Goal: Task Accomplishment & Management: Use online tool/utility

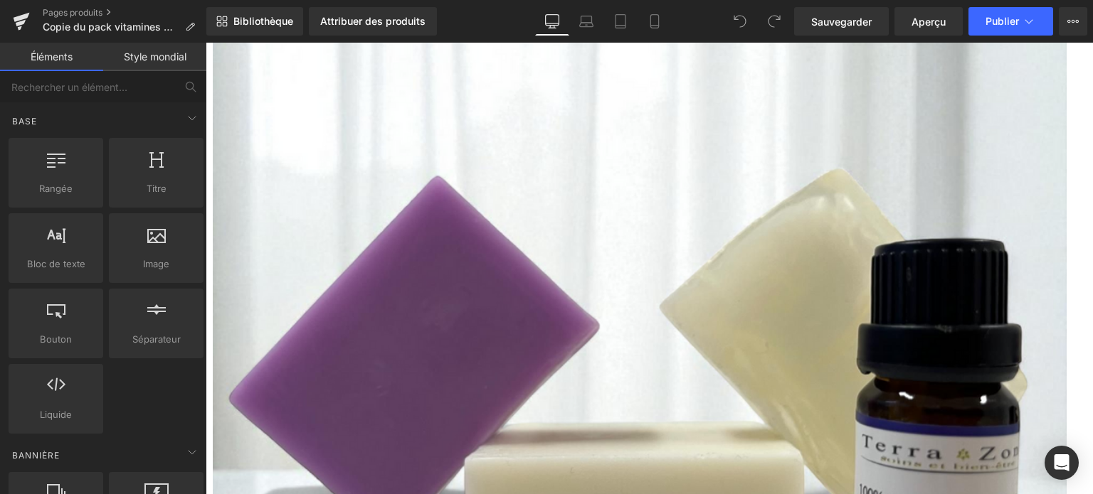
scroll to position [569, 0]
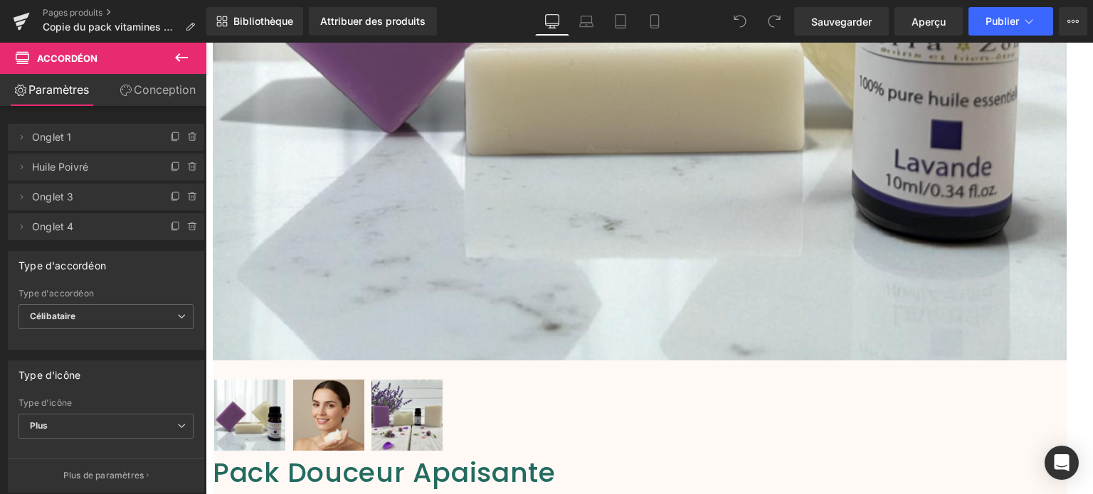
scroll to position [775, 0]
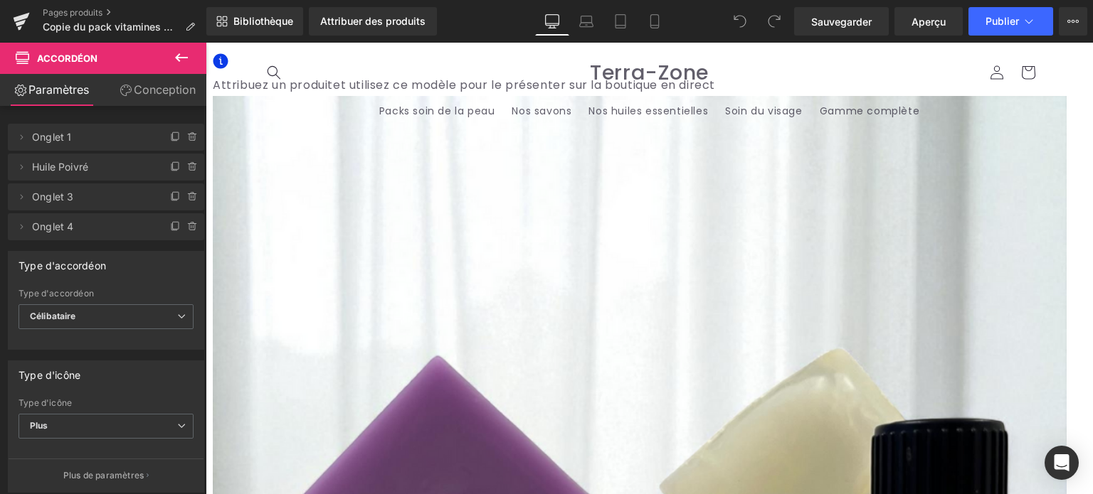
scroll to position [1, 0]
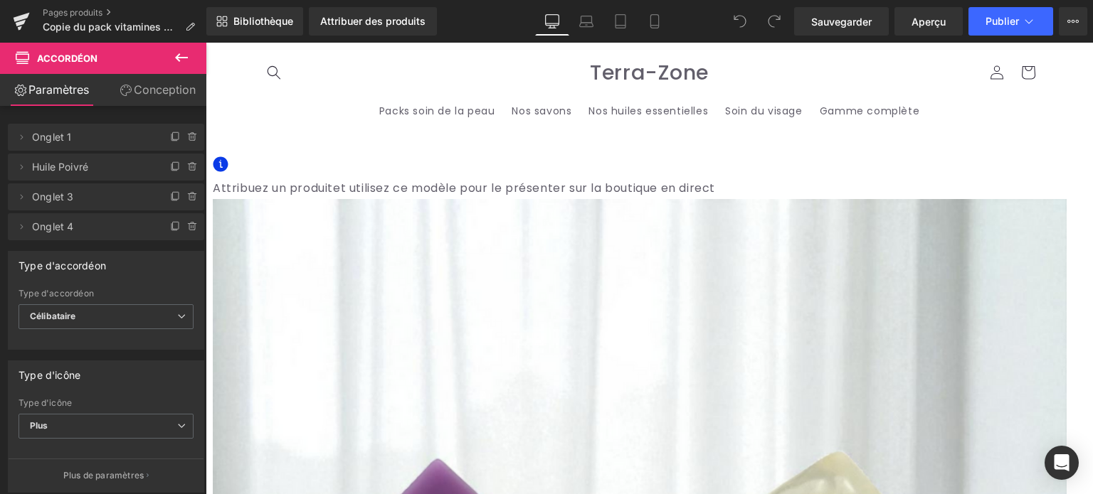
click at [206, 43] on font "(P) Image" at bounding box center [206, 43] width 0 height 0
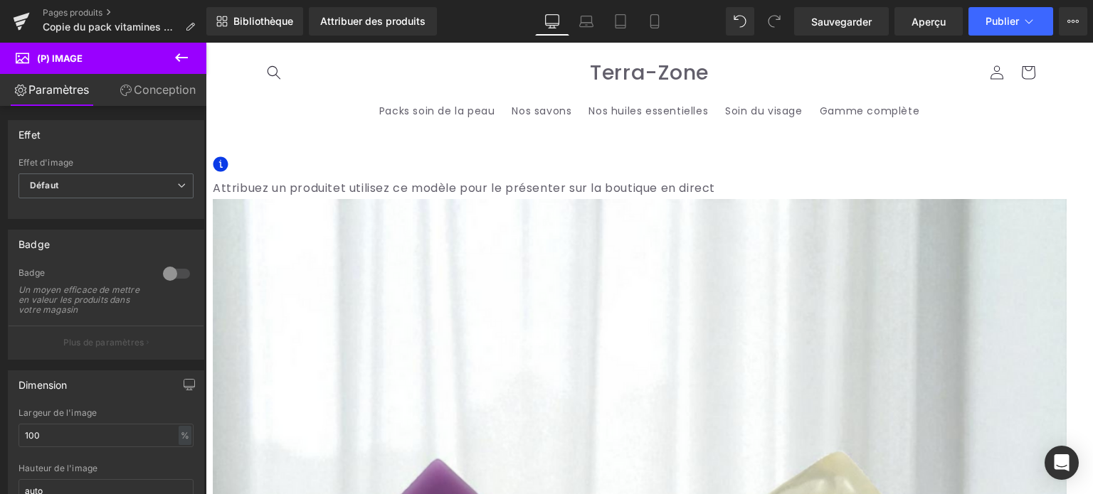
click at [206, 43] on span "Produit" at bounding box center [206, 43] width 0 height 0
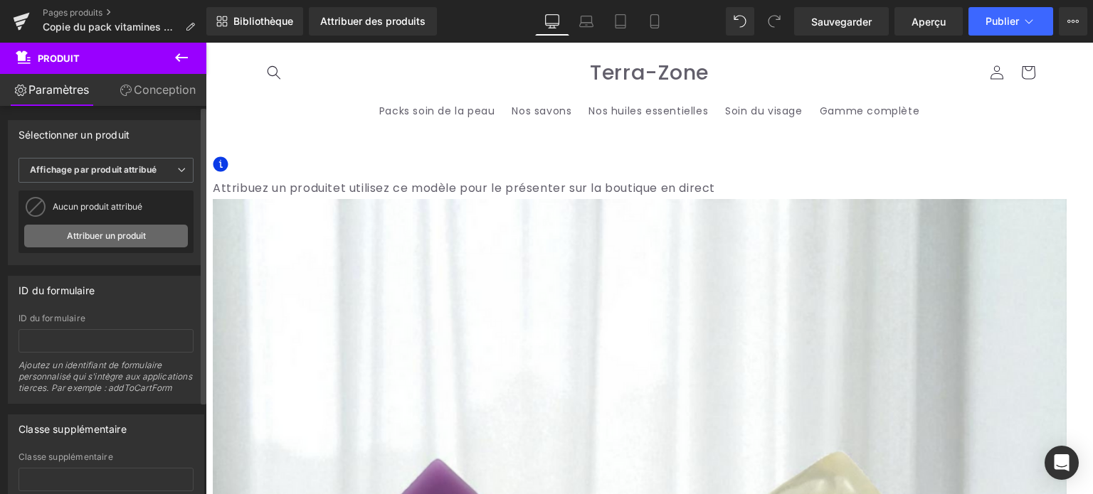
click at [123, 232] on font "Attribuer un produit" at bounding box center [106, 236] width 79 height 11
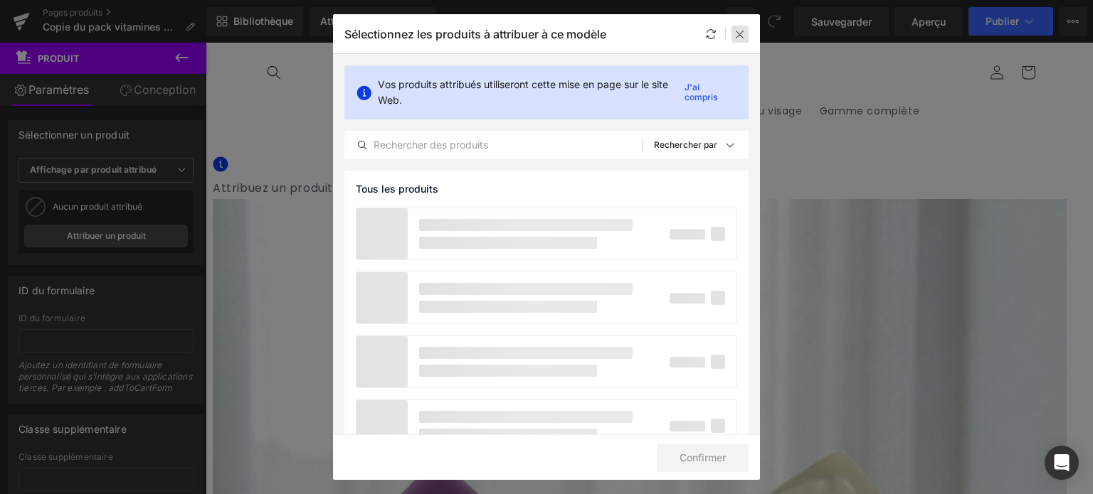
drag, startPoint x: 743, startPoint y: 39, endPoint x: 470, endPoint y: 45, distance: 272.5
click at [743, 39] on icon at bounding box center [739, 33] width 11 height 11
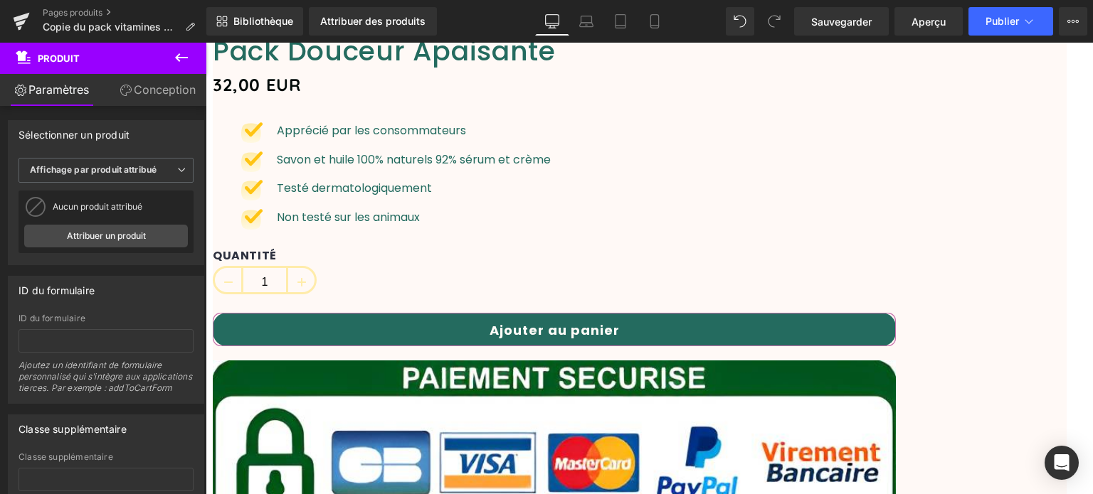
scroll to position [1140, 0]
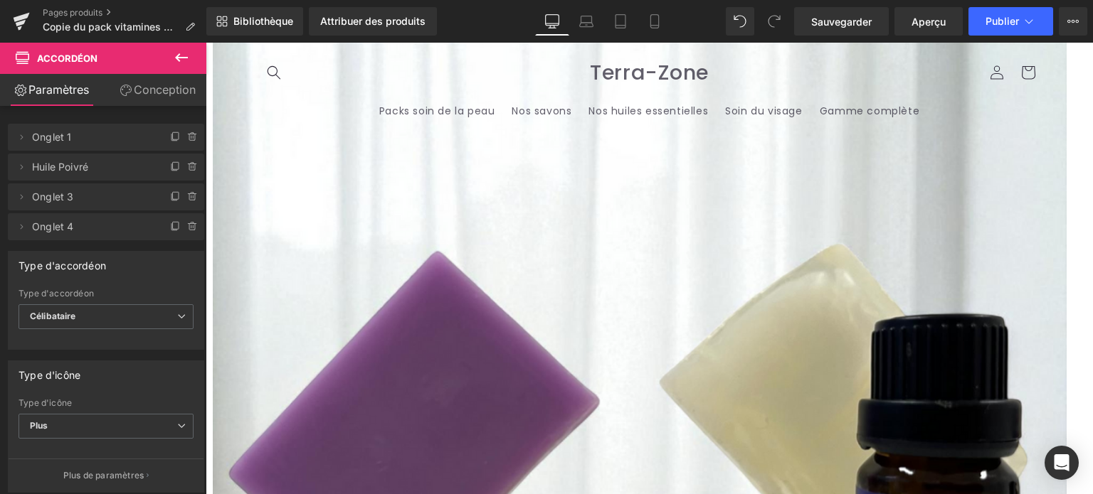
scroll to position [0, 0]
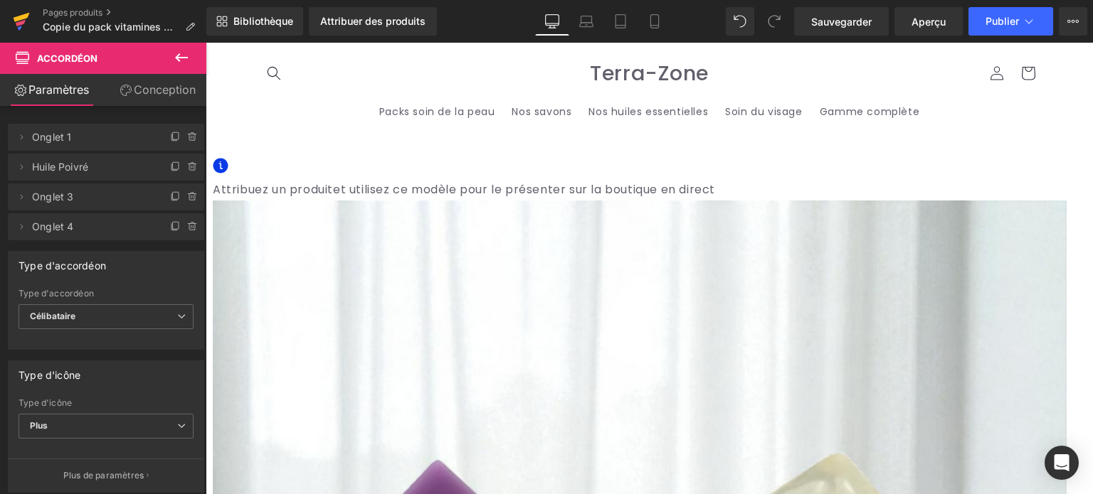
click at [17, 18] on icon at bounding box center [22, 17] width 16 height 9
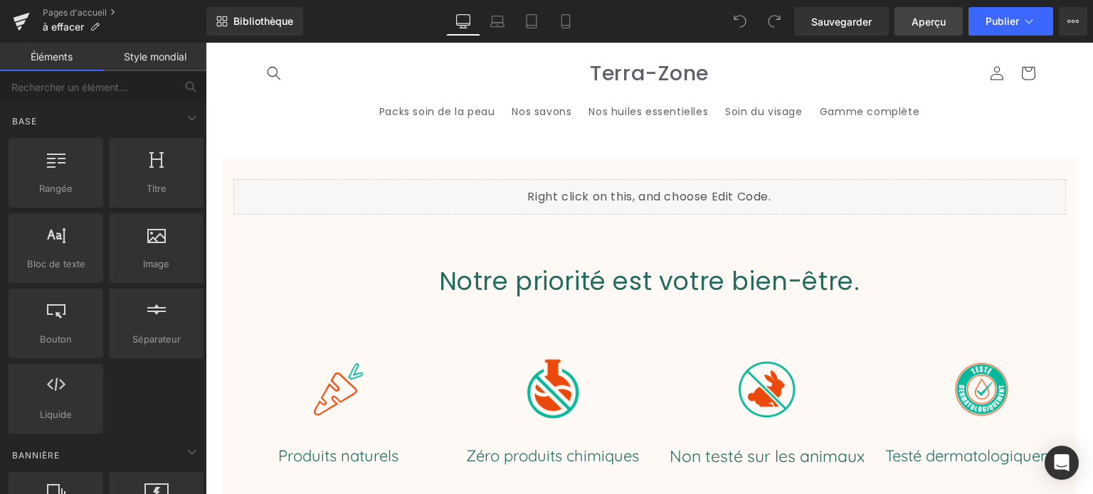
click at [931, 20] on font "Aperçu" at bounding box center [928, 22] width 34 height 12
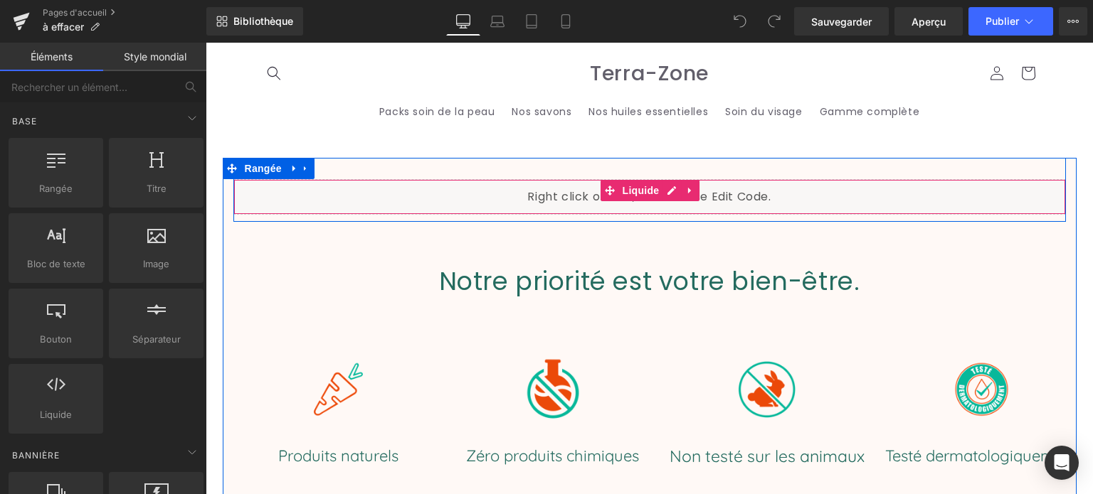
click div "Liquide"
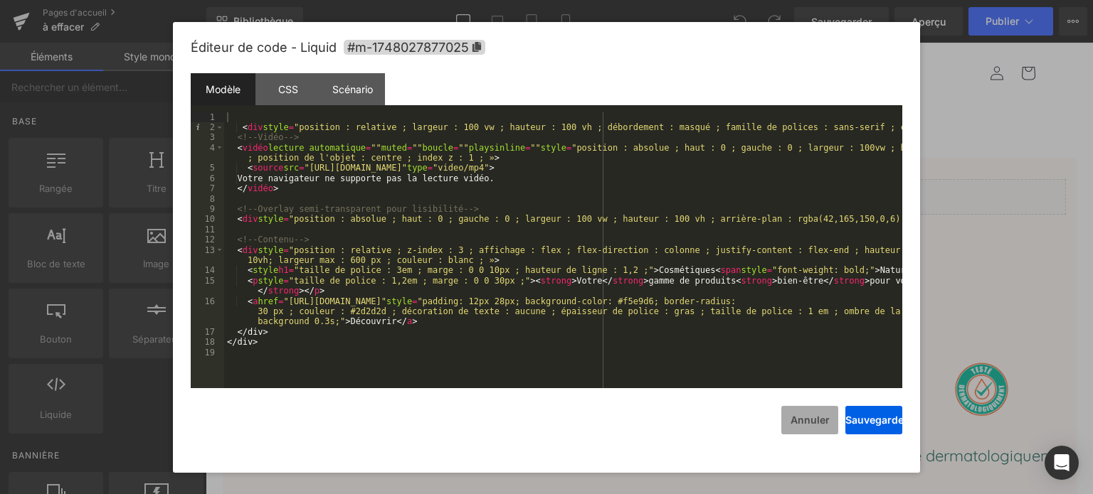
click at [810, 418] on font "Annuler" at bounding box center [809, 420] width 39 height 12
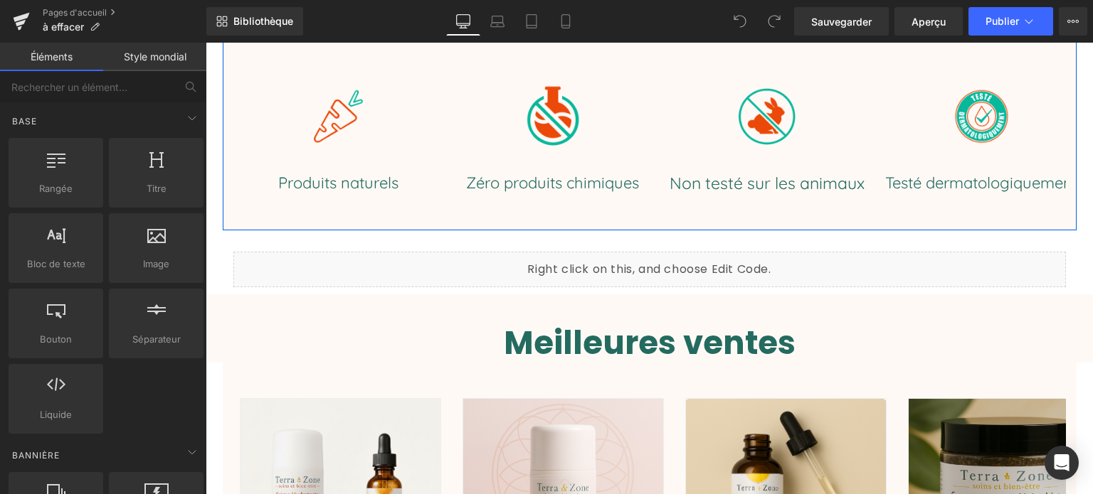
scroll to position [285, 0]
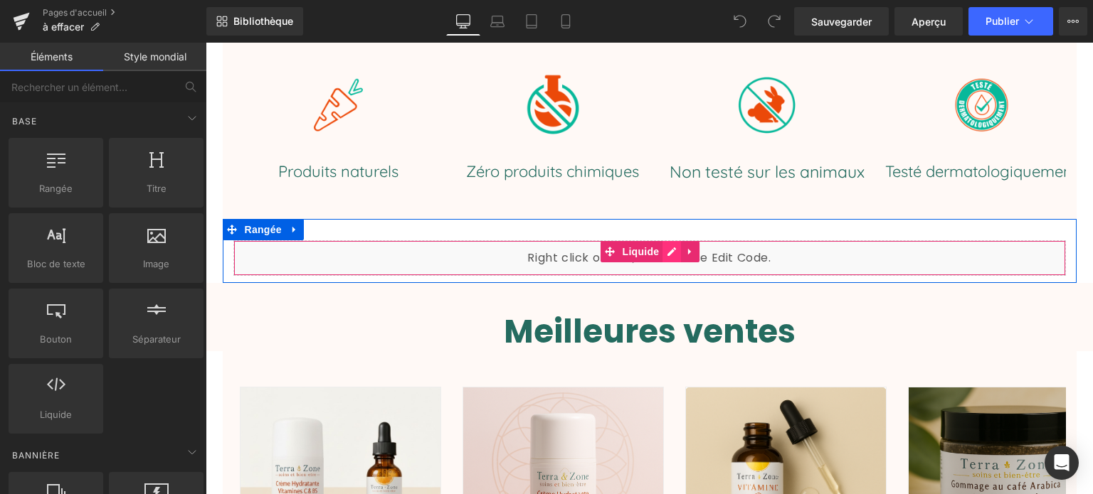
click div "Liquide"
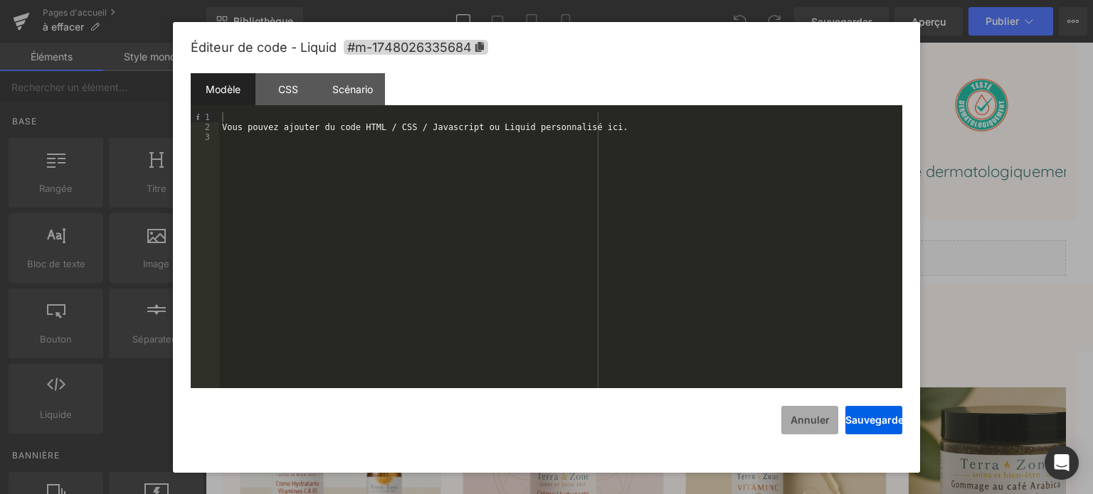
click at [817, 429] on button "Annuler" at bounding box center [809, 420] width 57 height 28
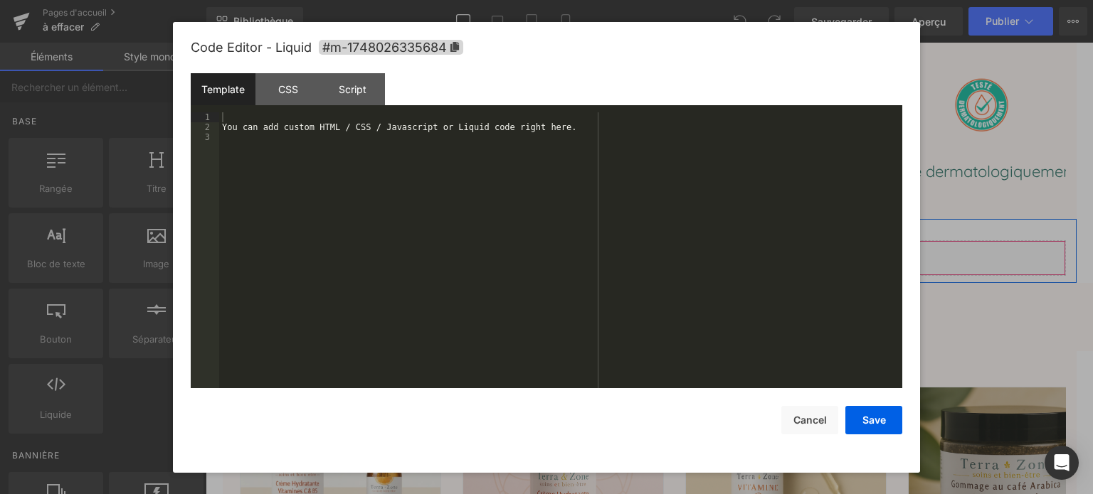
click div "Liquide"
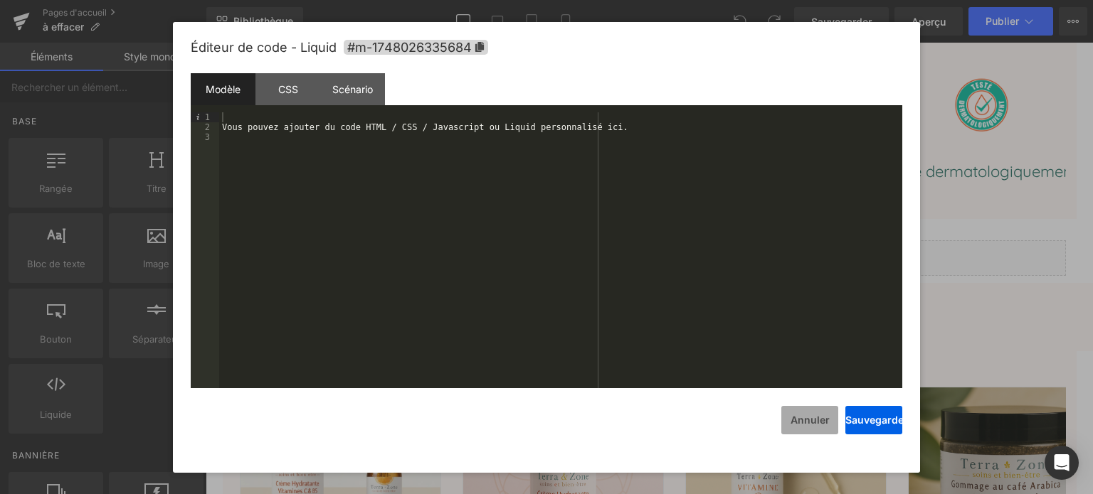
click at [793, 426] on font "Annuler" at bounding box center [809, 420] width 39 height 12
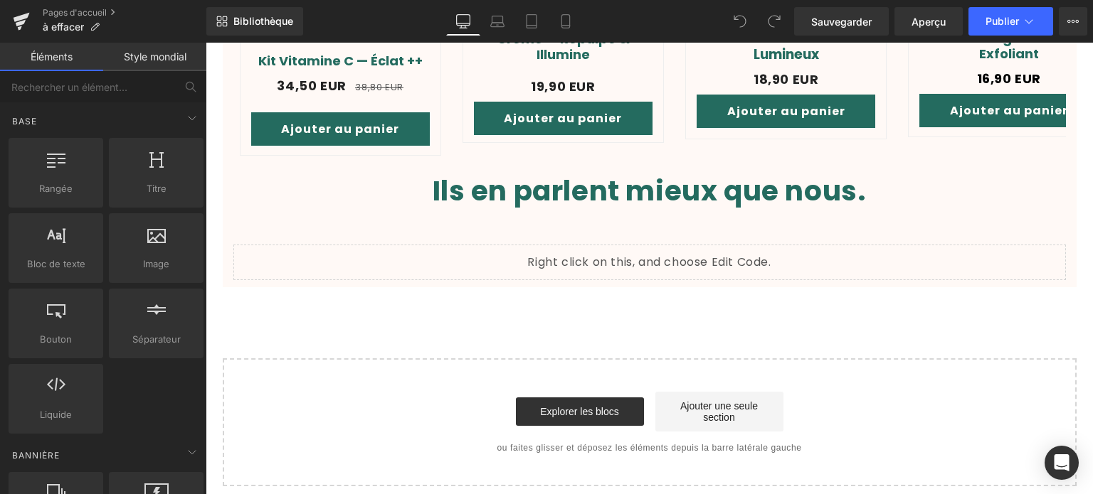
scroll to position [854, 0]
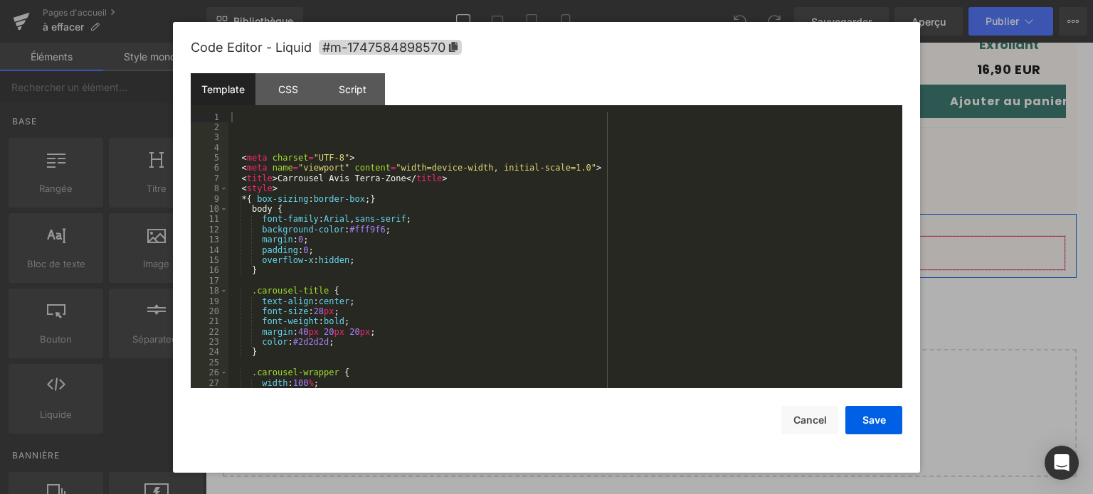
click div "Liquide"
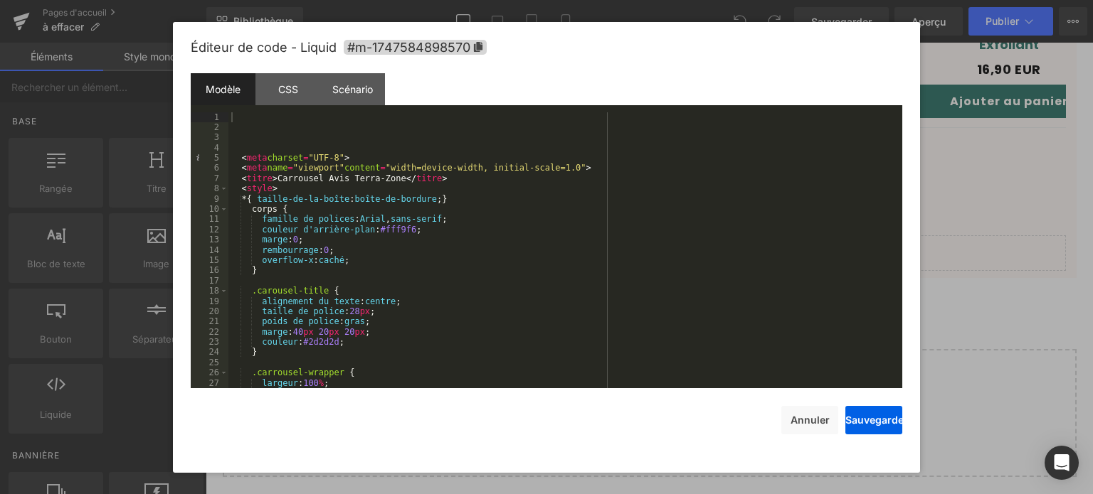
scroll to position [43, 0]
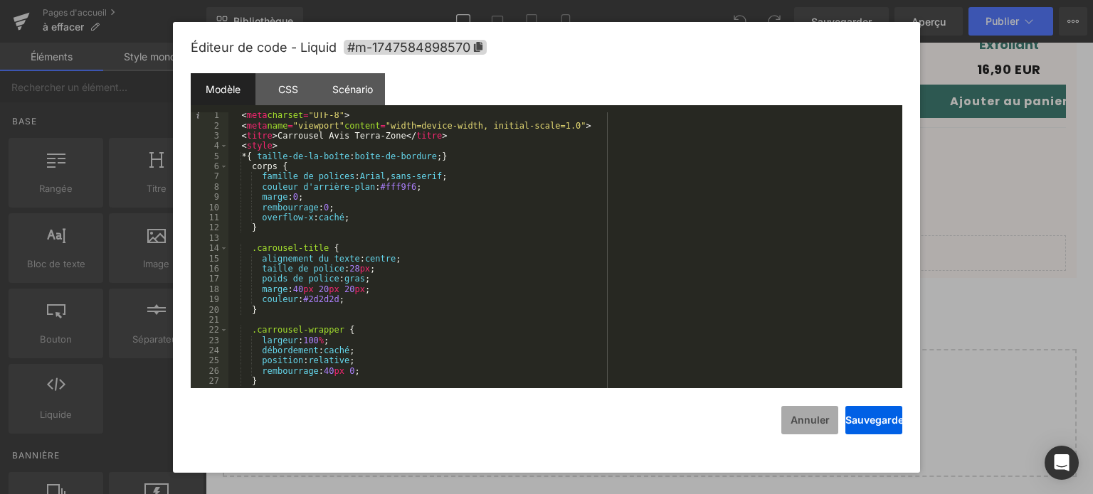
click at [825, 423] on font "Annuler" at bounding box center [809, 420] width 39 height 12
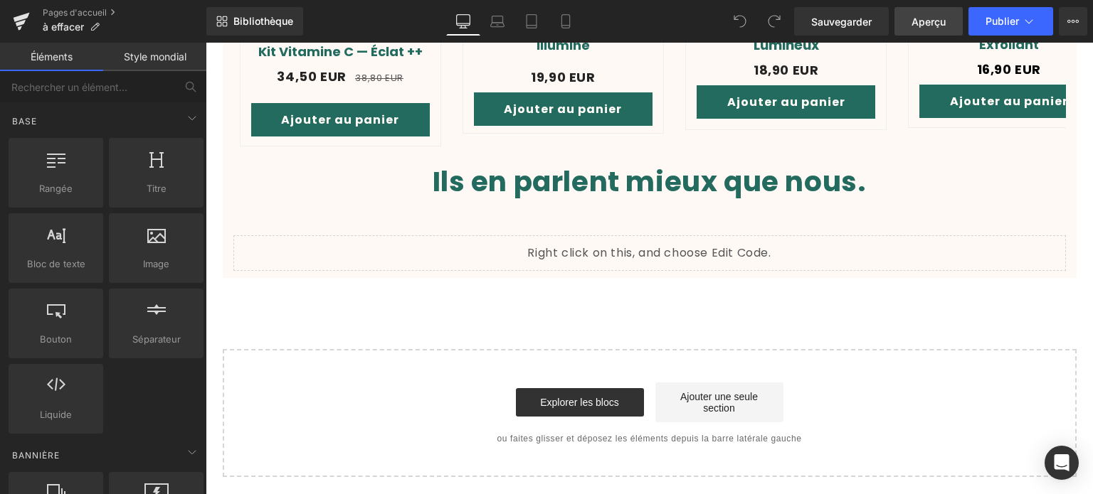
click at [919, 16] on font "Aperçu" at bounding box center [928, 22] width 34 height 12
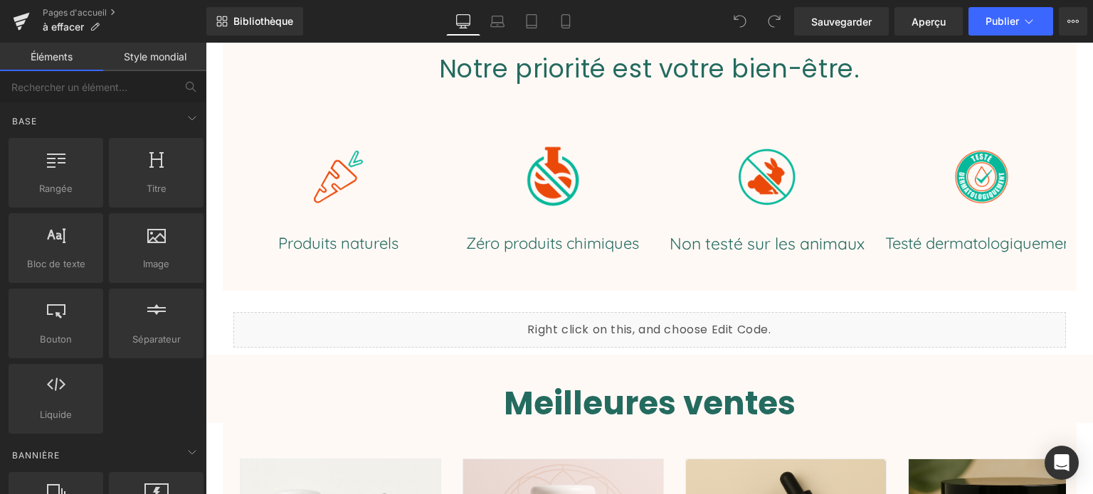
scroll to position [213, 0]
click div "Liquide"
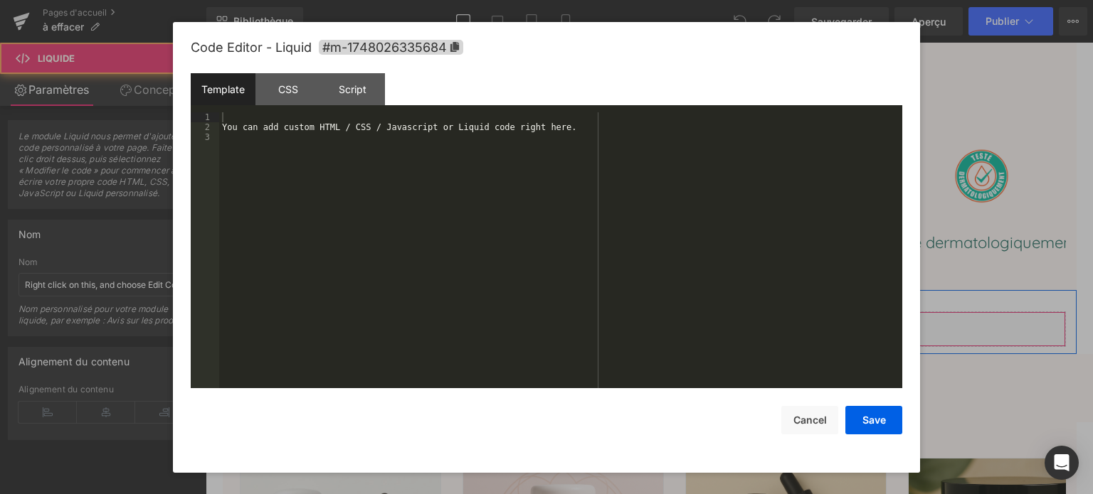
click div "Liquide"
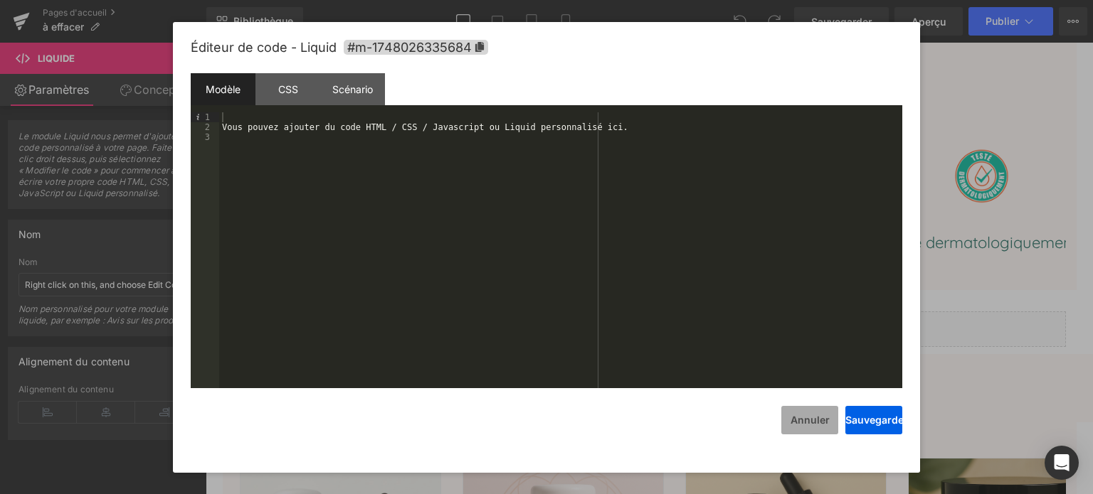
click at [813, 430] on button "Annuler" at bounding box center [809, 420] width 57 height 28
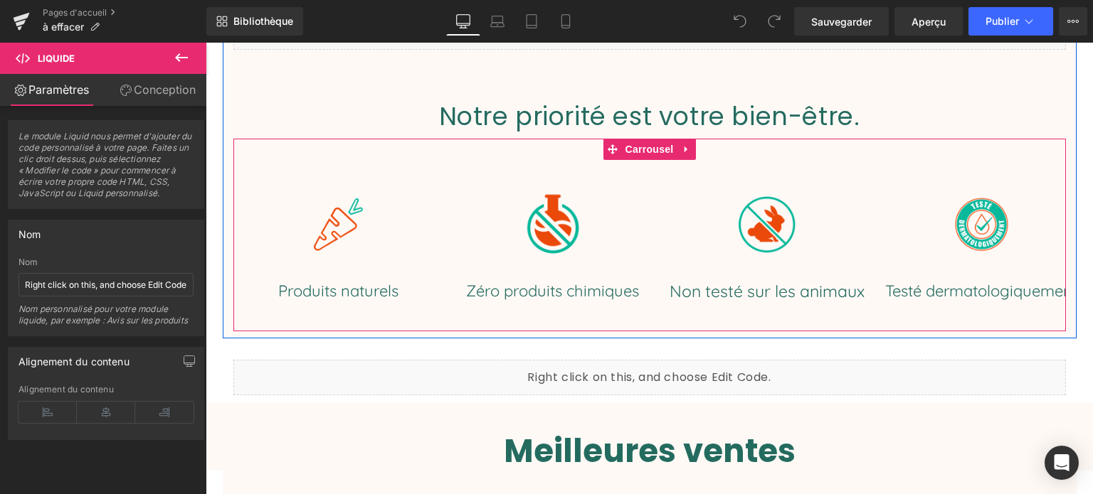
scroll to position [71, 0]
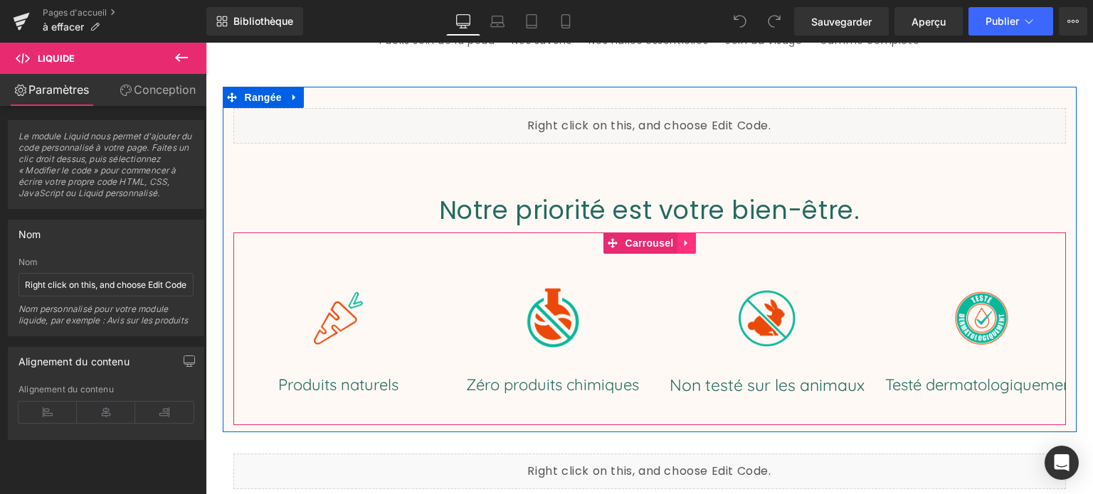
click icon
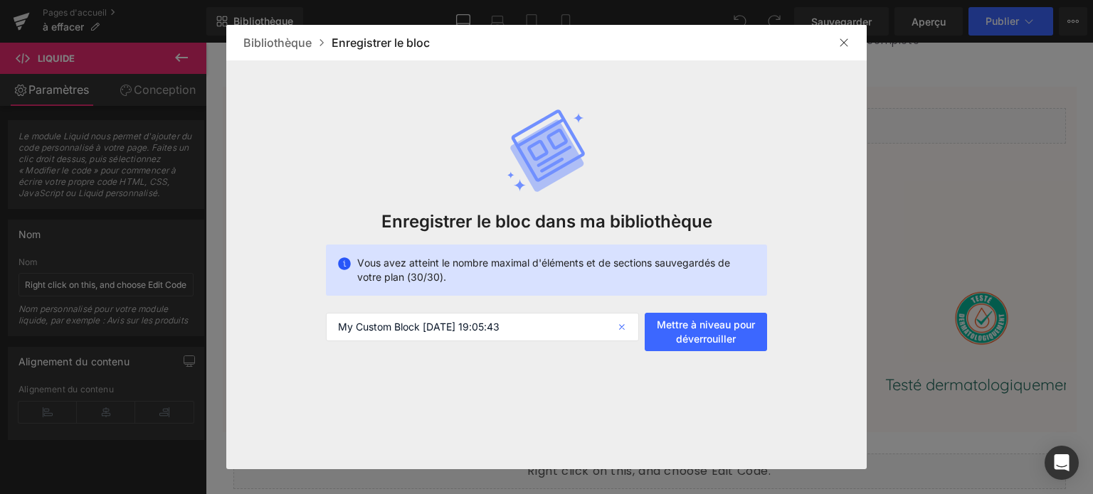
click at [621, 324] on icon at bounding box center [623, 327] width 31 height 28
click at [838, 47] on img at bounding box center [843, 42] width 11 height 11
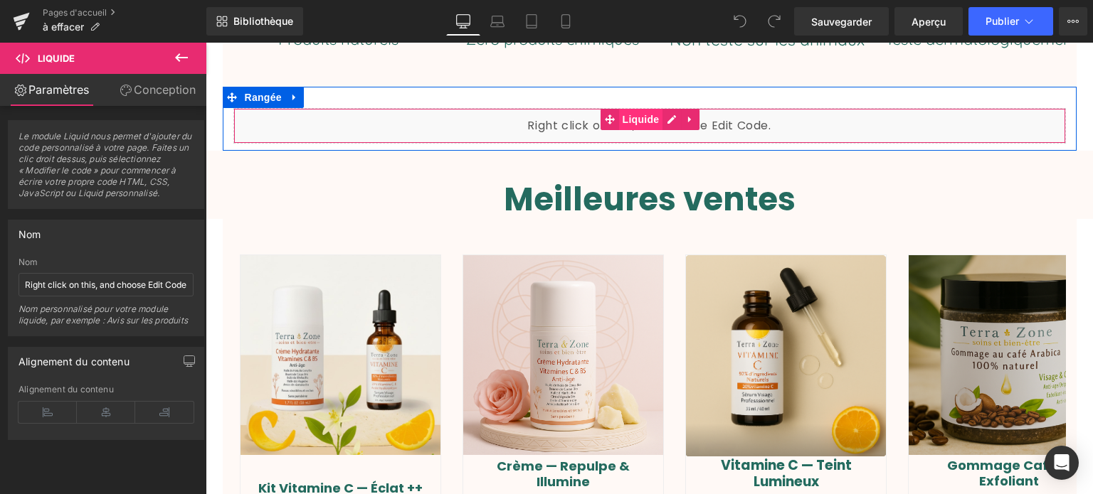
scroll to position [356, 0]
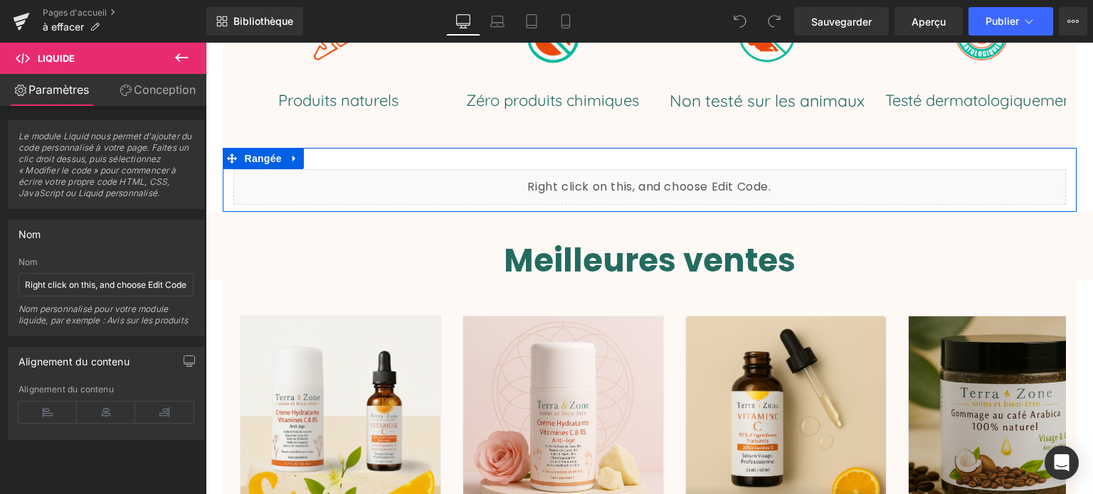
click icon
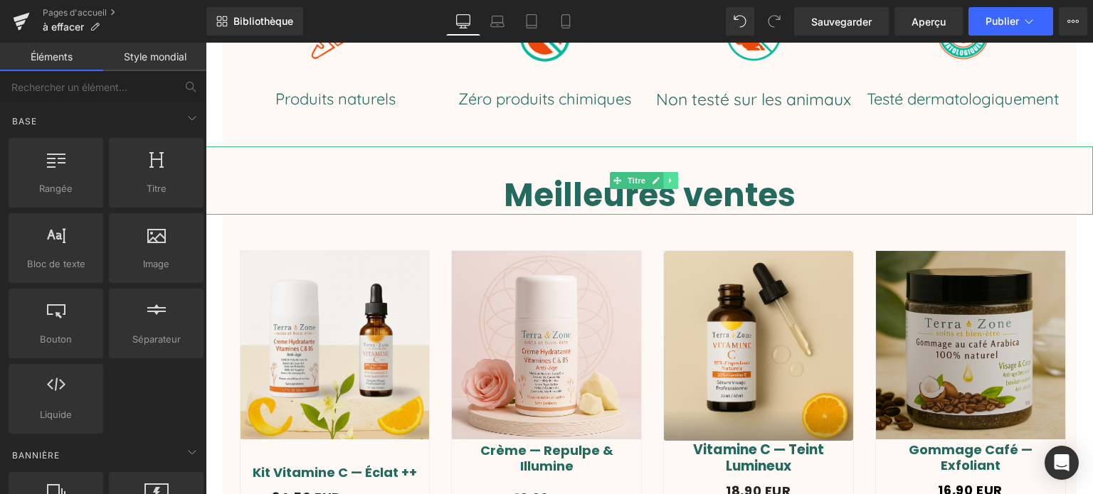
click link
click icon
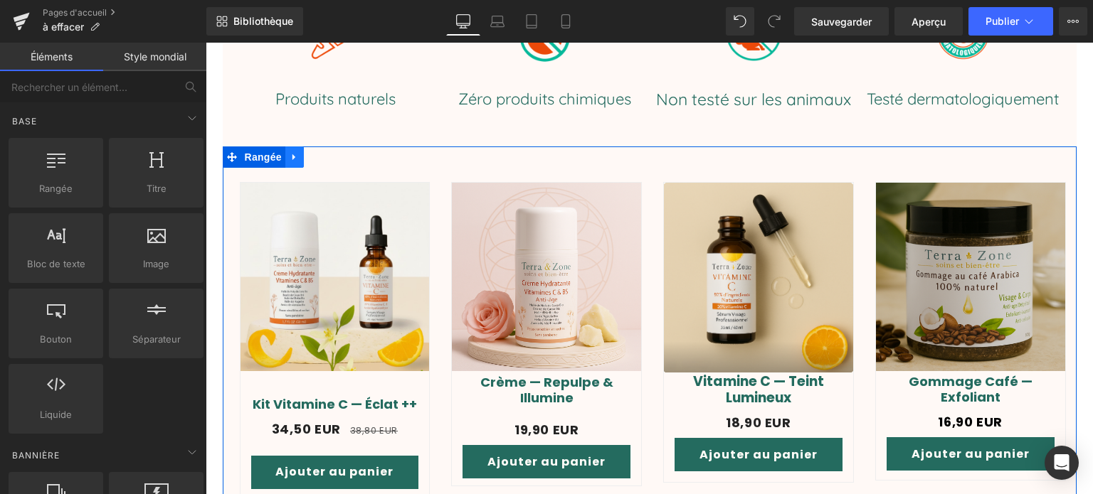
click link
click icon
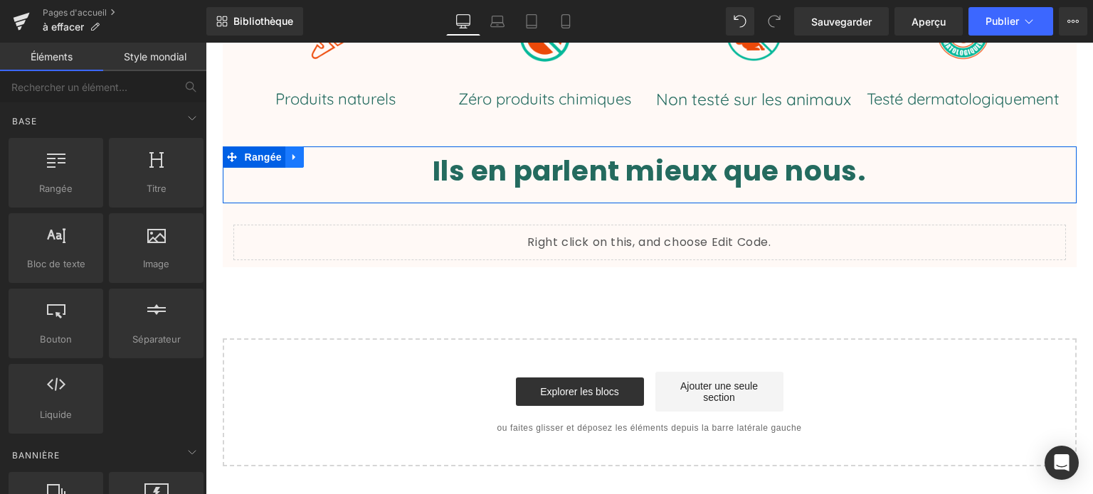
click icon
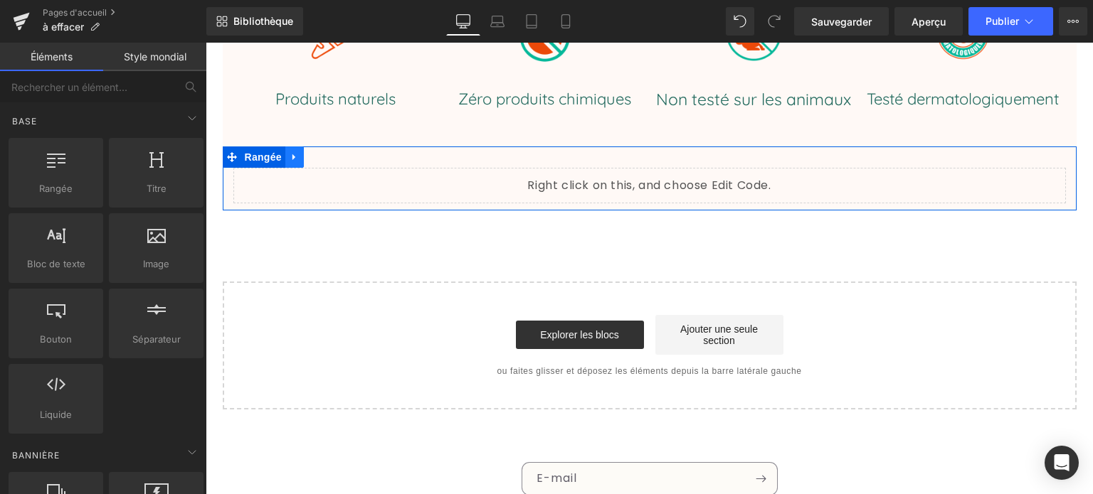
click link
click icon
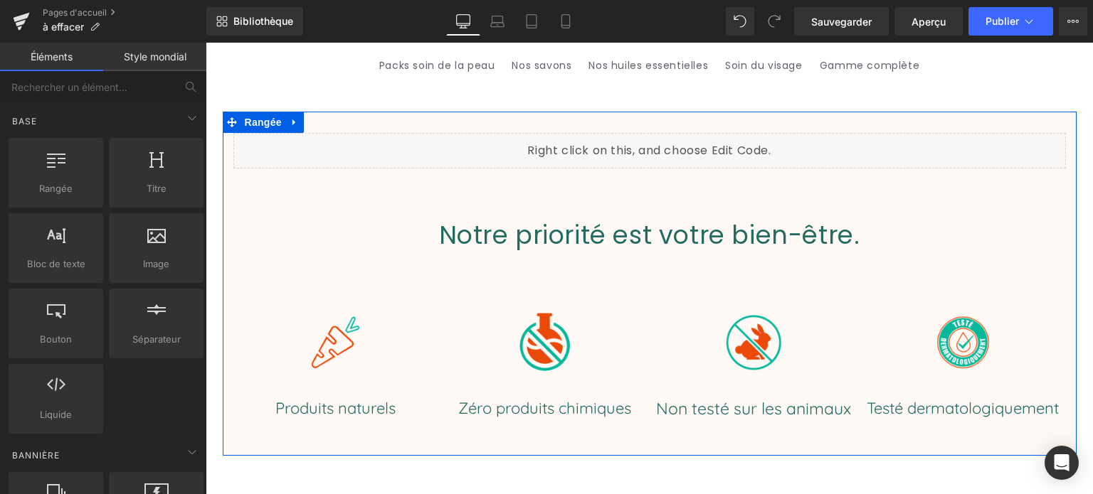
scroll to position [71, 0]
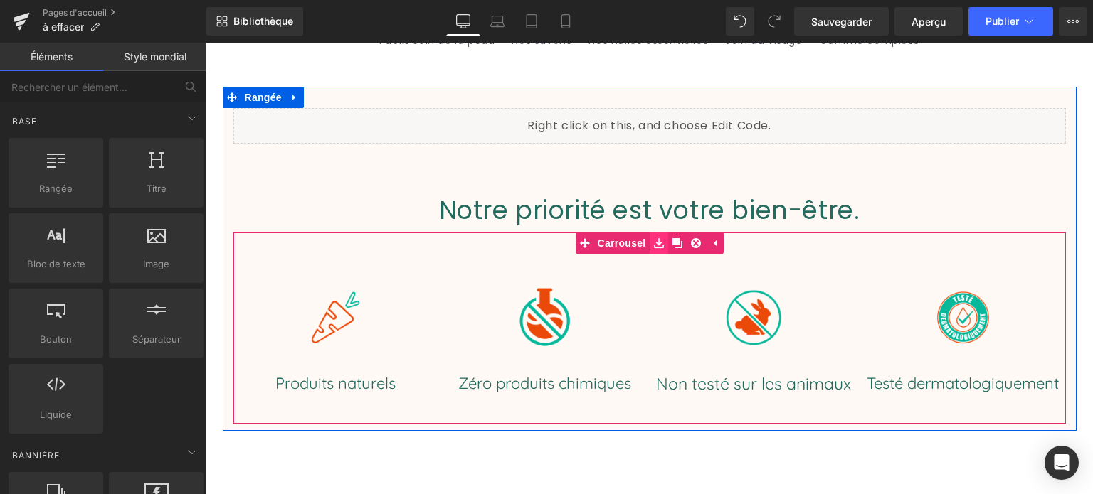
click icon
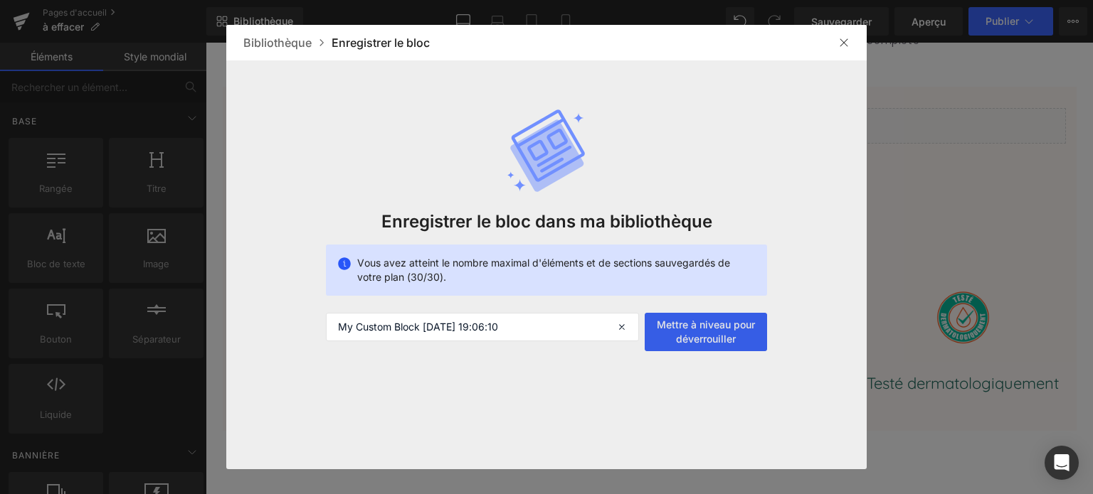
click at [683, 327] on button "Mettre à niveau pour déverrouiller" at bounding box center [706, 332] width 122 height 38
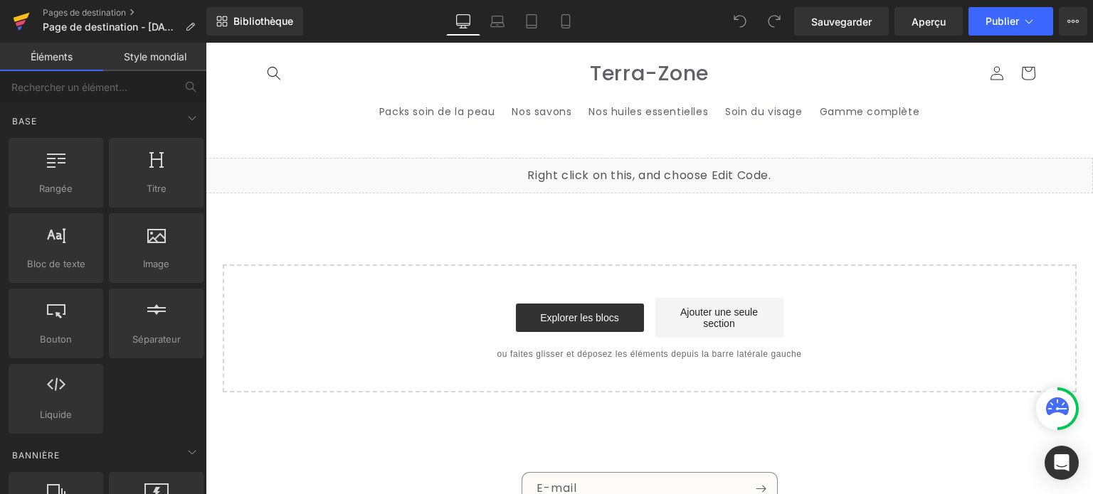
click at [29, 17] on icon at bounding box center [21, 22] width 17 height 36
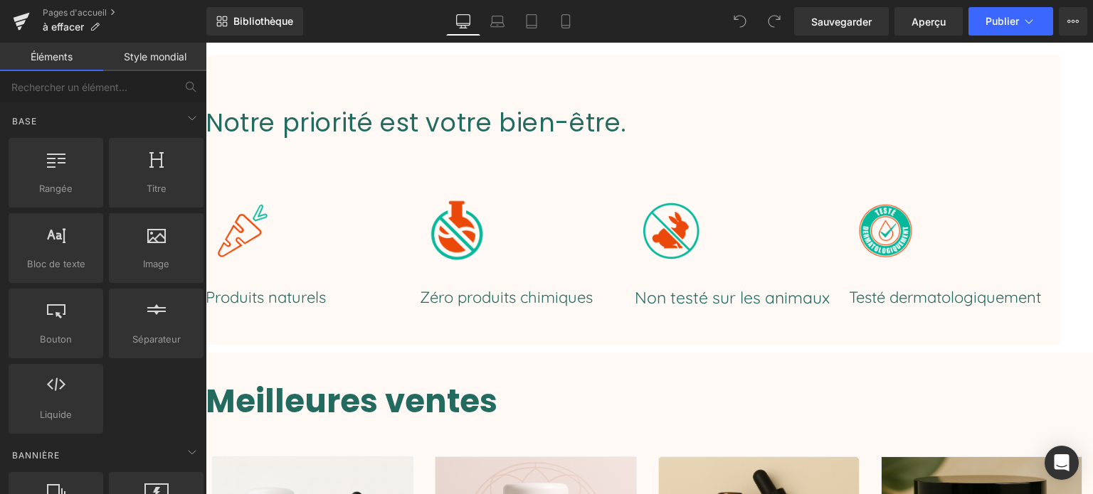
scroll to position [71, 0]
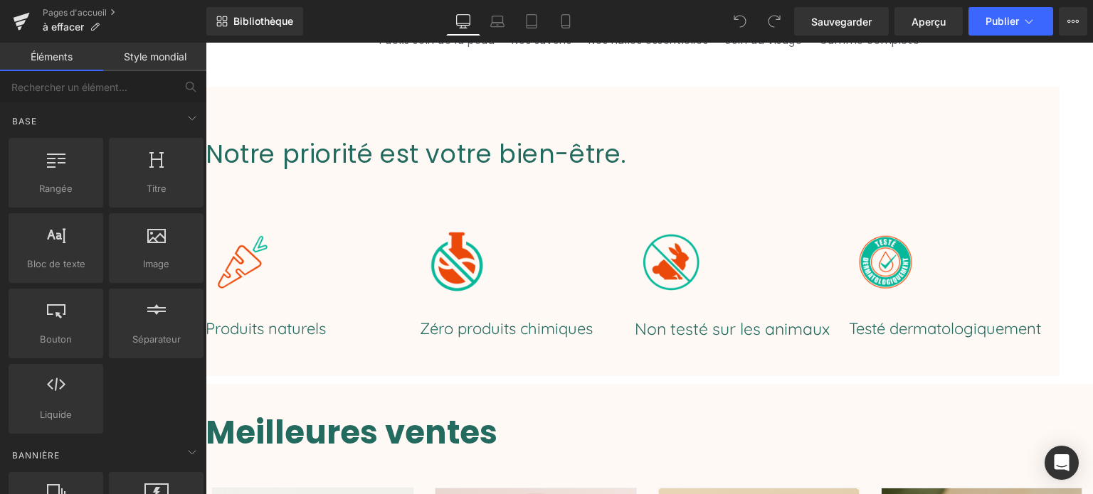
click icon
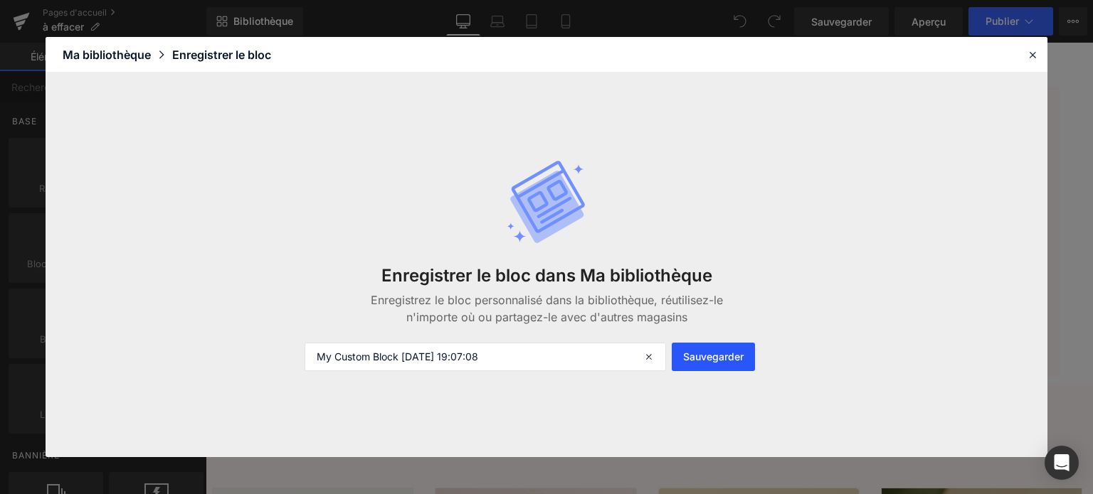
click at [712, 357] on font "Sauvegarder" at bounding box center [713, 357] width 60 height 12
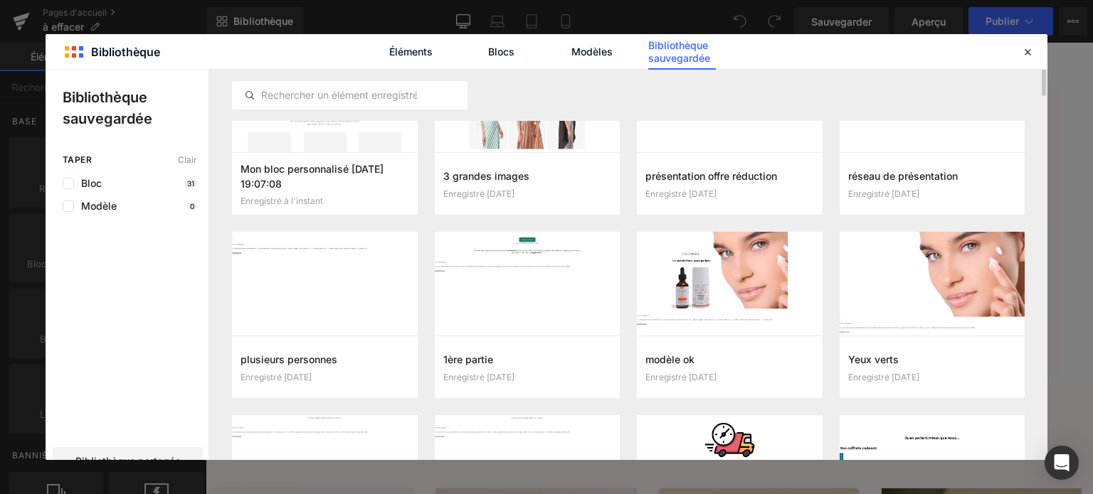
scroll to position [0, 0]
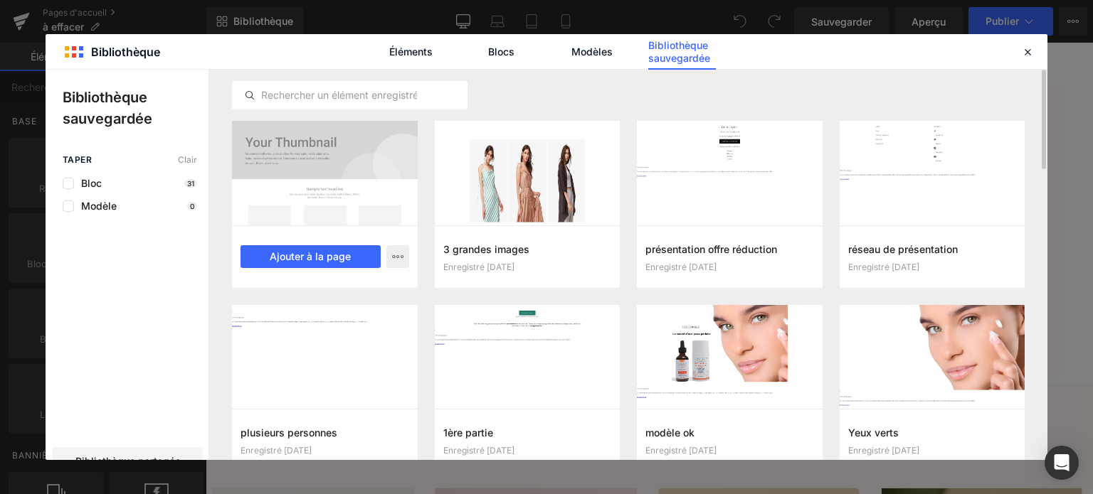
click at [329, 216] on div at bounding box center [325, 173] width 186 height 105
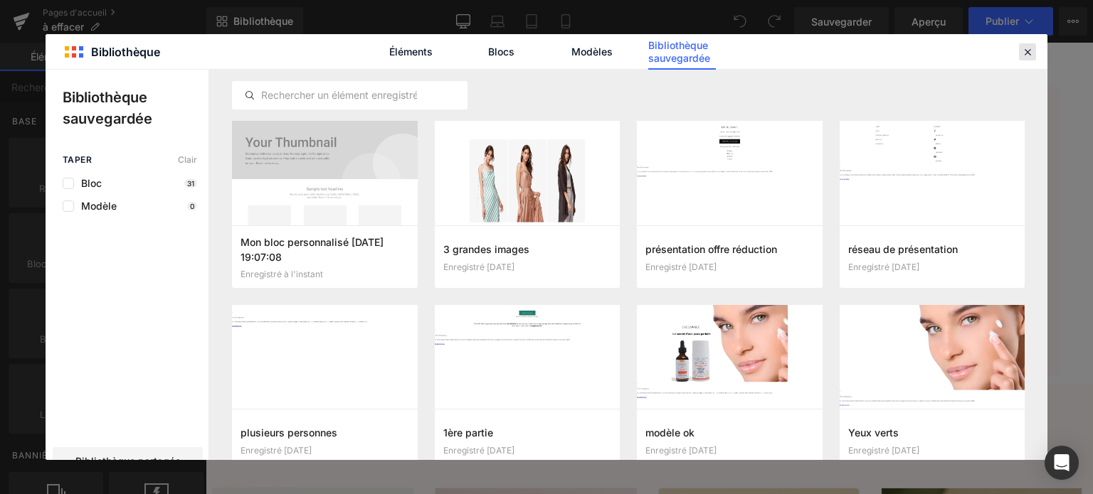
click at [1025, 51] on icon at bounding box center [1027, 52] width 13 height 13
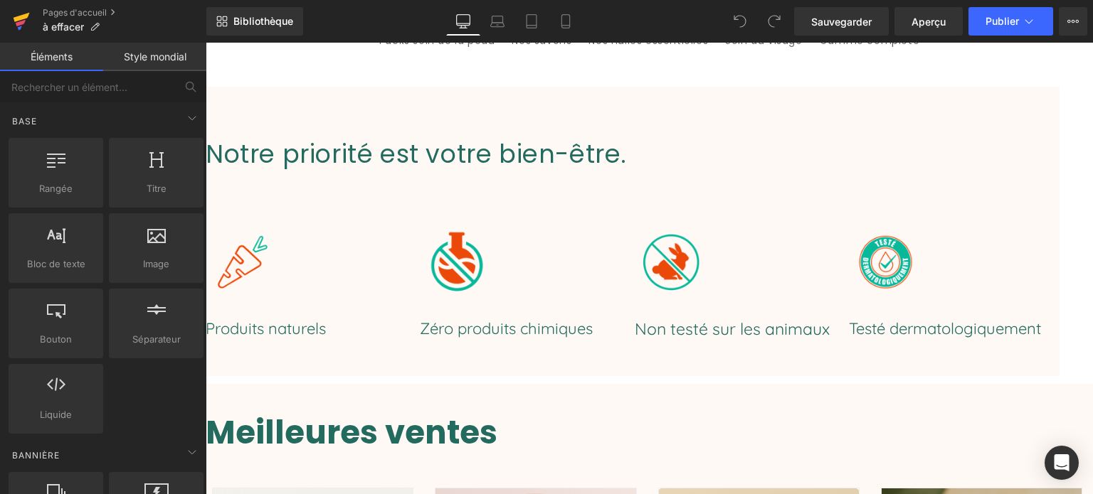
click at [23, 21] on icon at bounding box center [21, 23] width 10 height 6
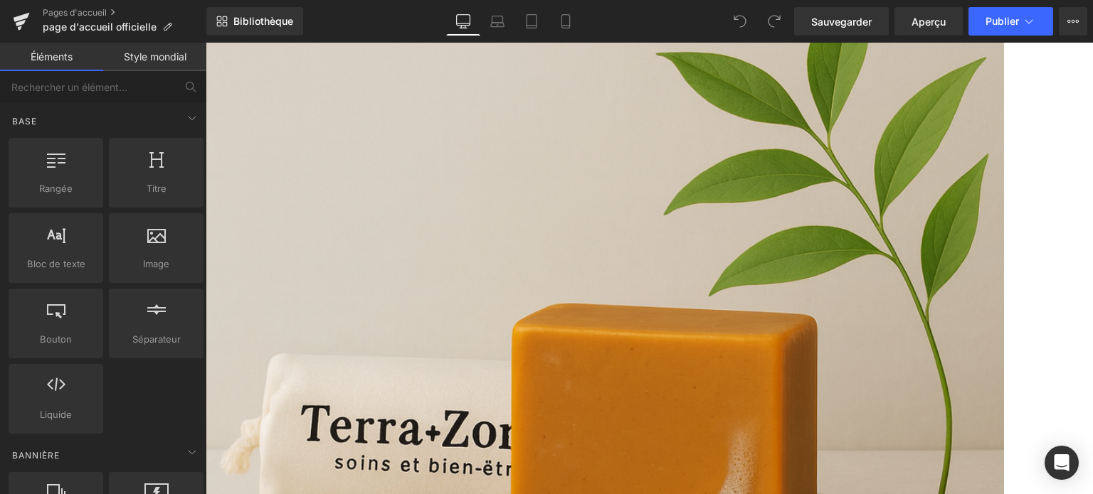
scroll to position [4464, 0]
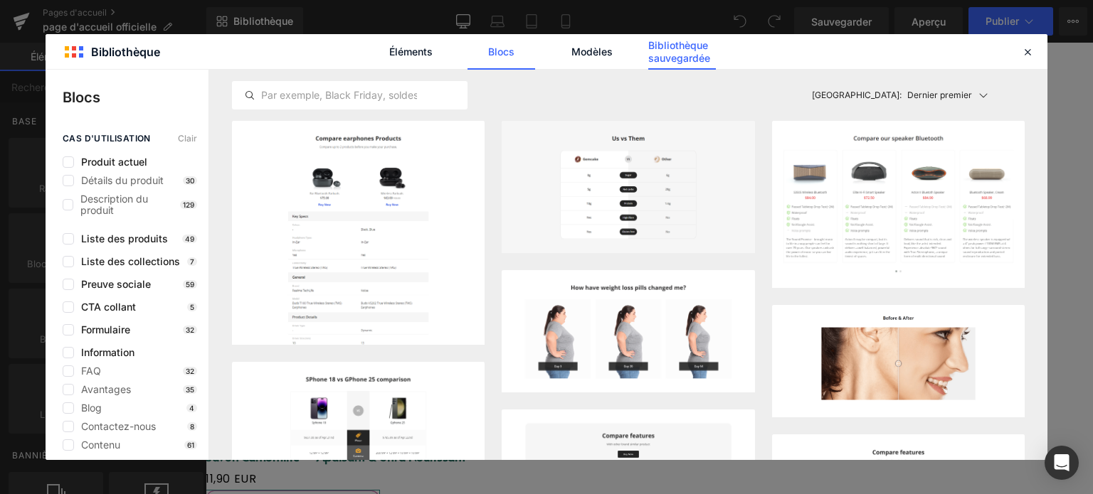
click at [674, 56] on font "Bibliothèque sauvegardée" at bounding box center [679, 51] width 62 height 25
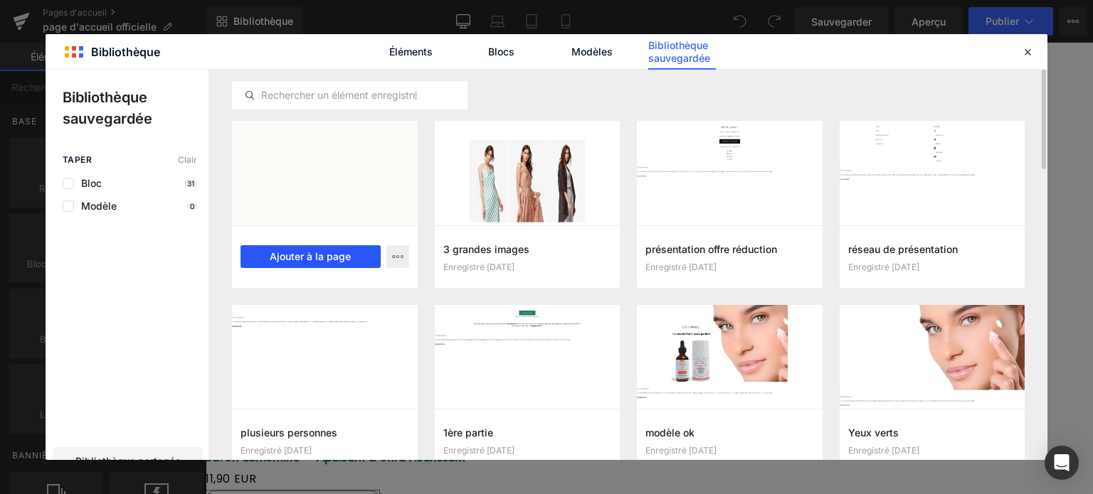
click at [327, 250] on font "Ajouter à la page" at bounding box center [310, 256] width 81 height 12
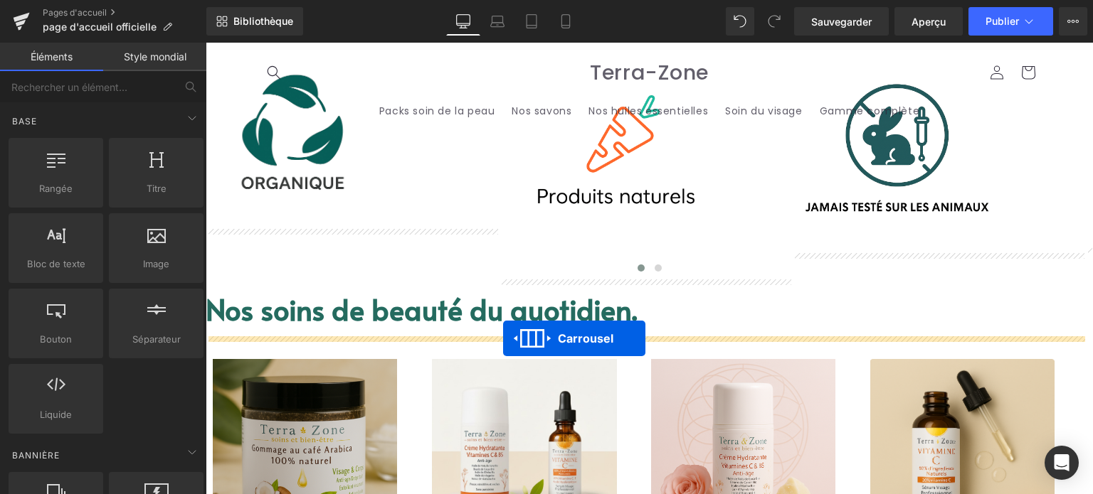
scroll to position [731, 0]
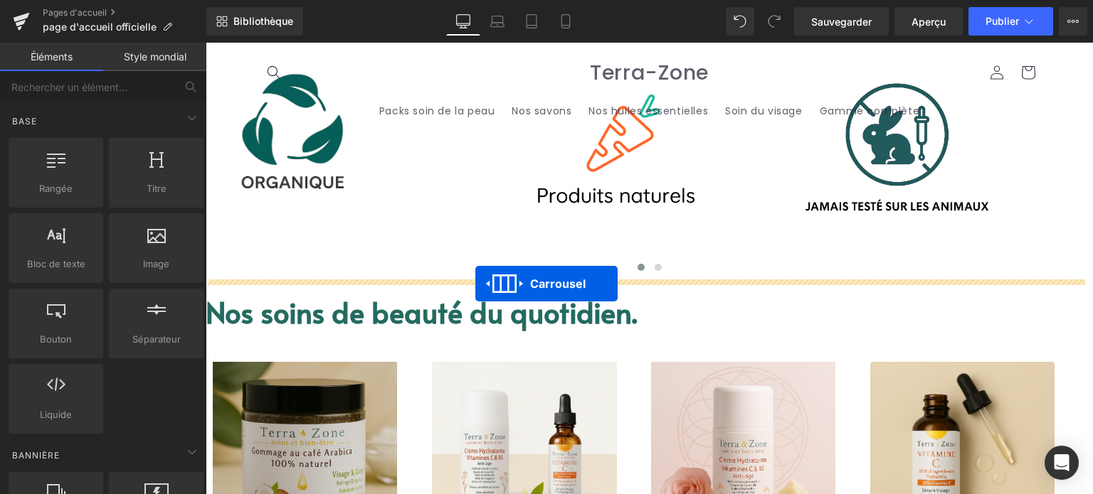
drag, startPoint x: 608, startPoint y: 126, endPoint x: 475, endPoint y: 284, distance: 206.1
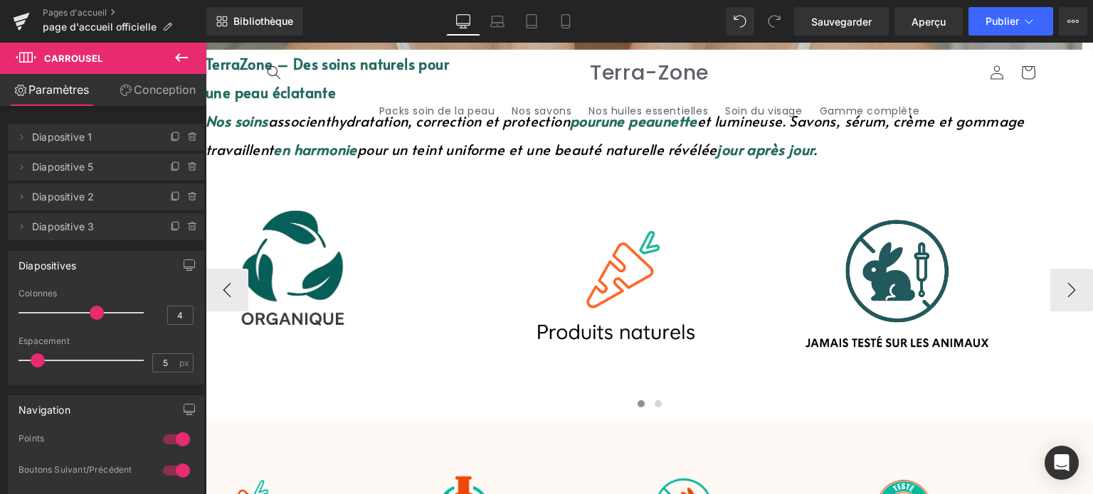
scroll to position [589, 0]
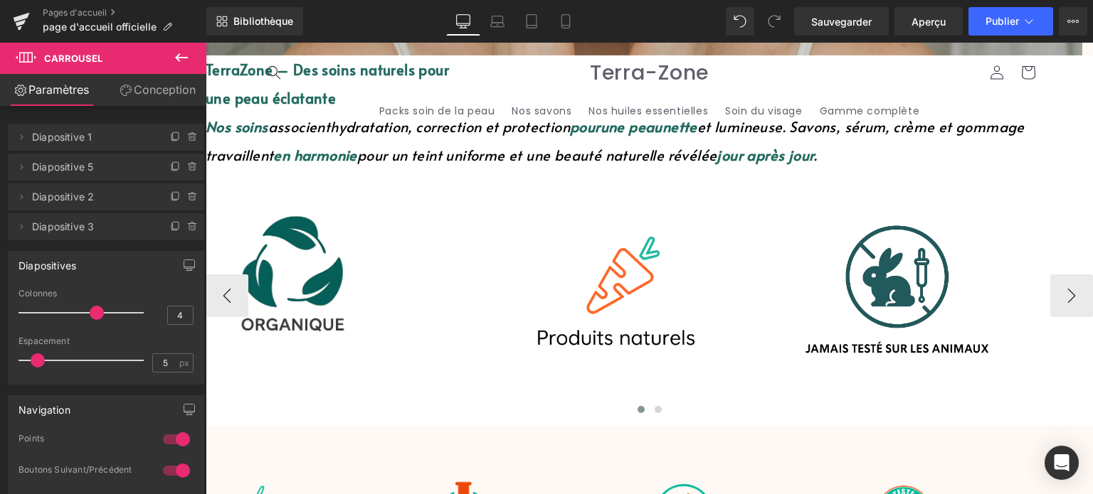
click at [206, 43] on icon at bounding box center [206, 43] width 0 height 0
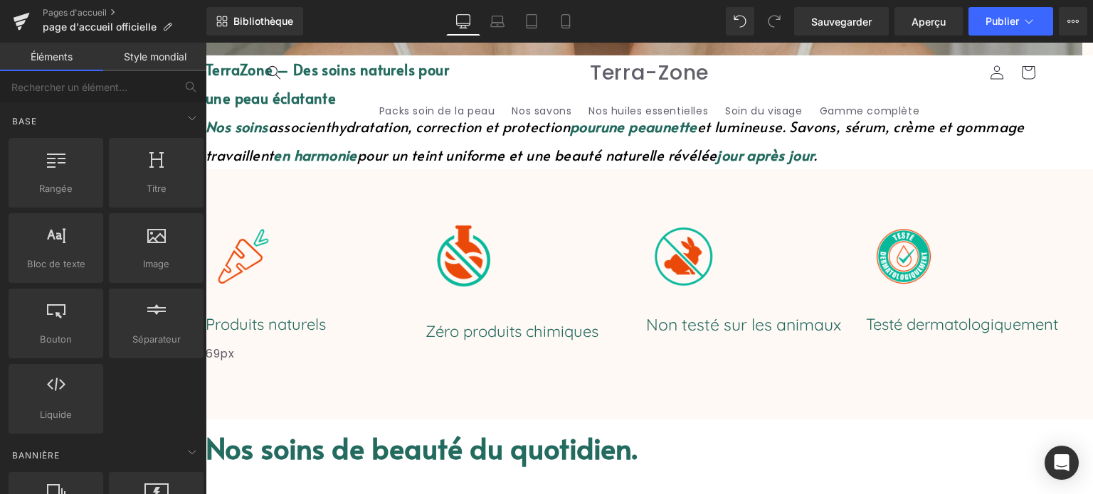
click at [407, 241] on div at bounding box center [314, 255] width 216 height 75
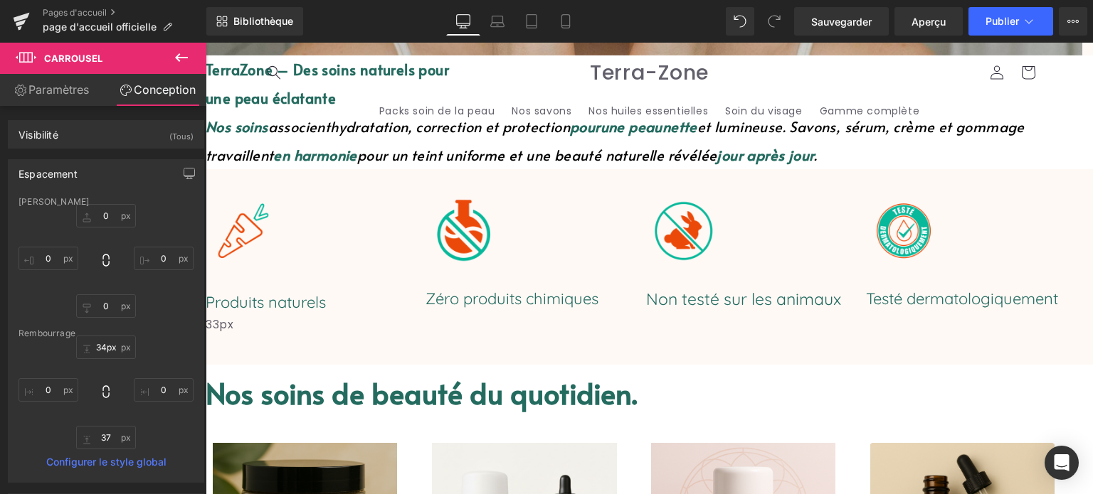
type input "35px"
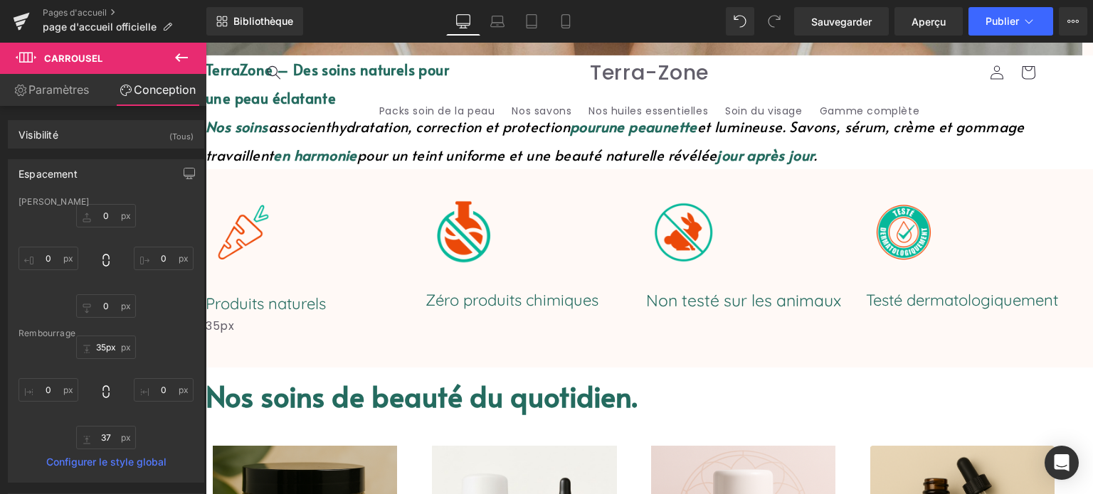
drag, startPoint x: 430, startPoint y: 191, endPoint x: 449, endPoint y: 167, distance: 30.5
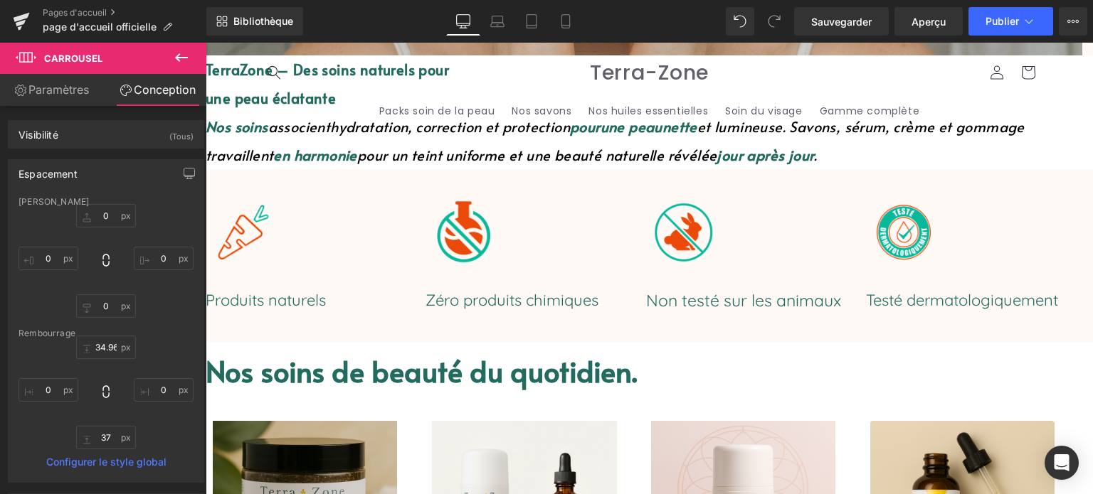
click at [260, 324] on div "Image Produits naturels Bloc de texte Image Zéro produits chimiques Bloc de tex…" at bounding box center [649, 256] width 887 height 174
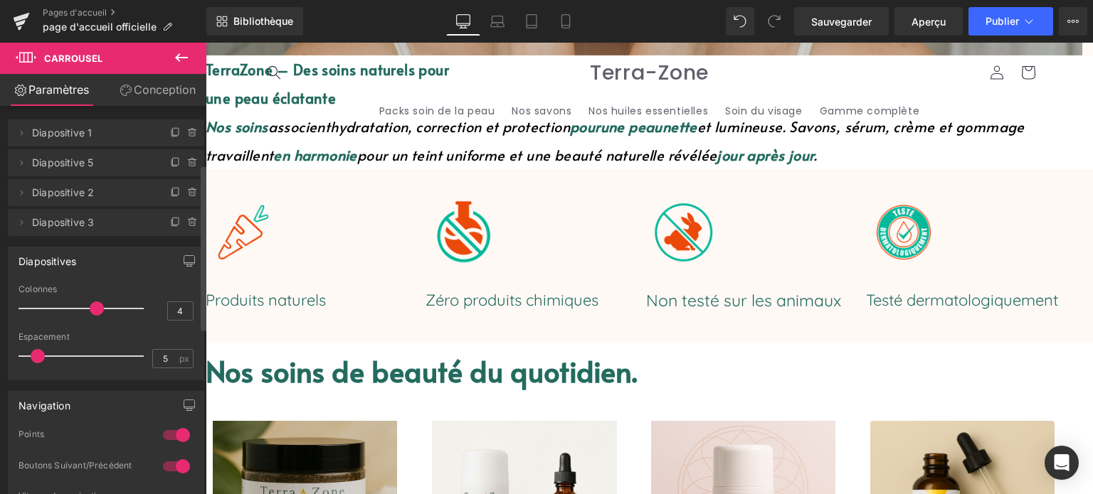
scroll to position [142, 0]
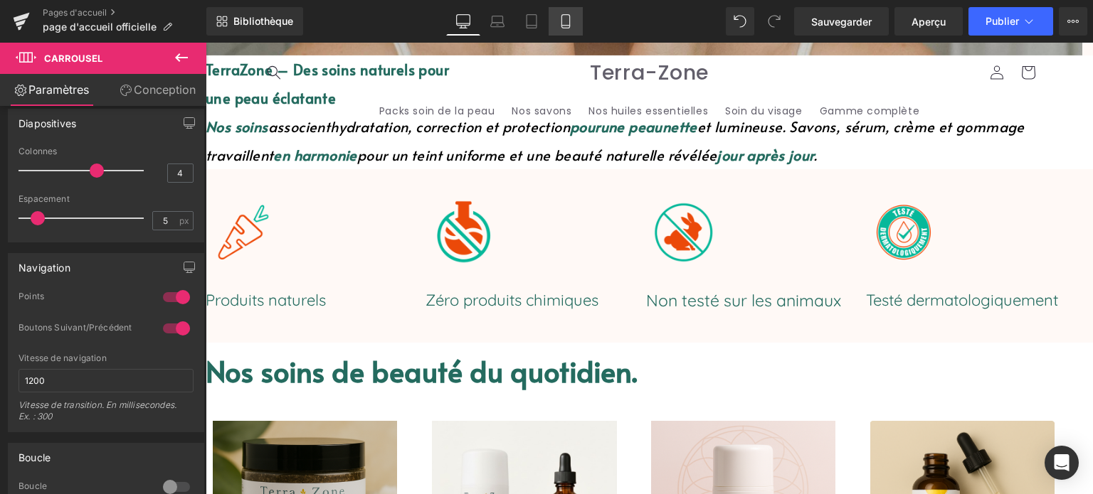
click at [556, 25] on link "Mobile" at bounding box center [566, 21] width 34 height 28
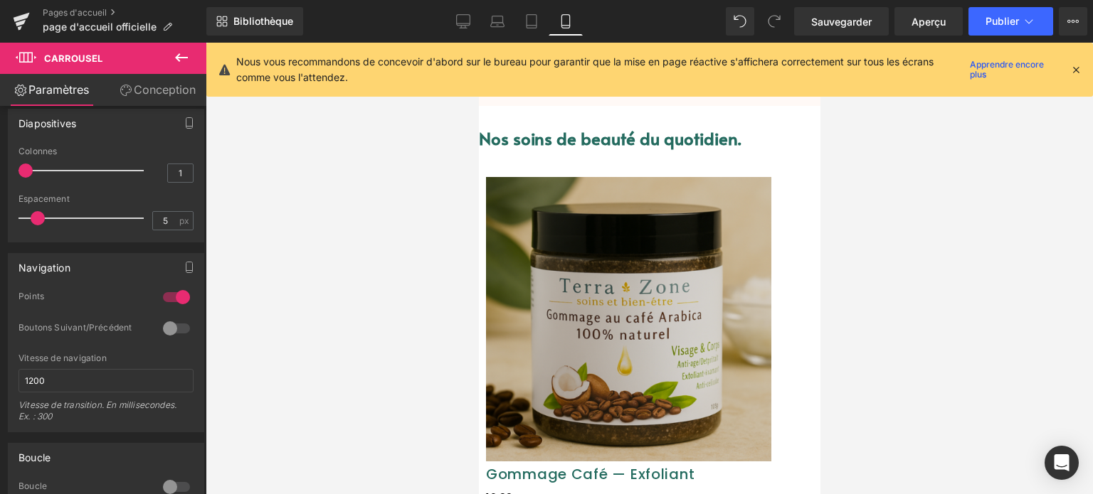
scroll to position [288, 0]
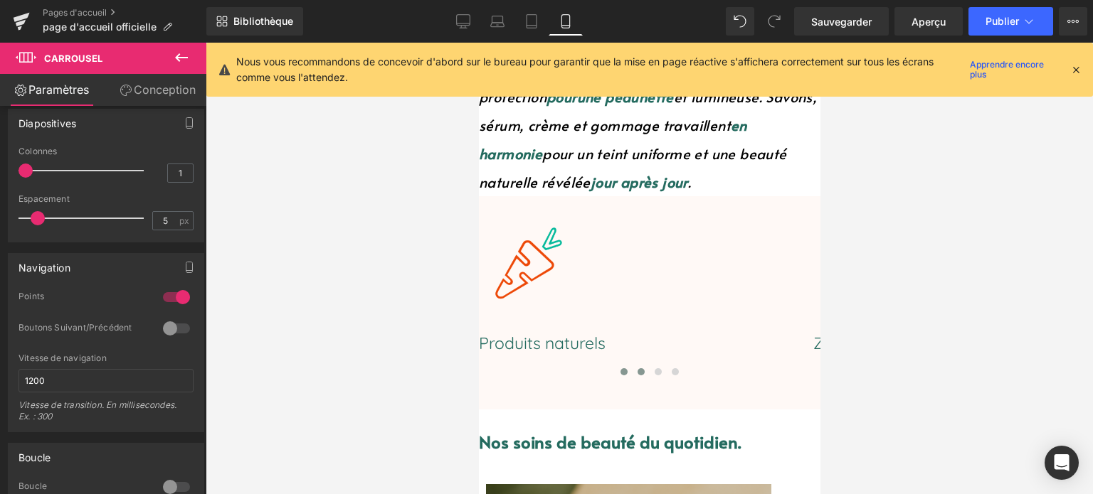
click at [634, 365] on button at bounding box center [640, 372] width 17 height 14
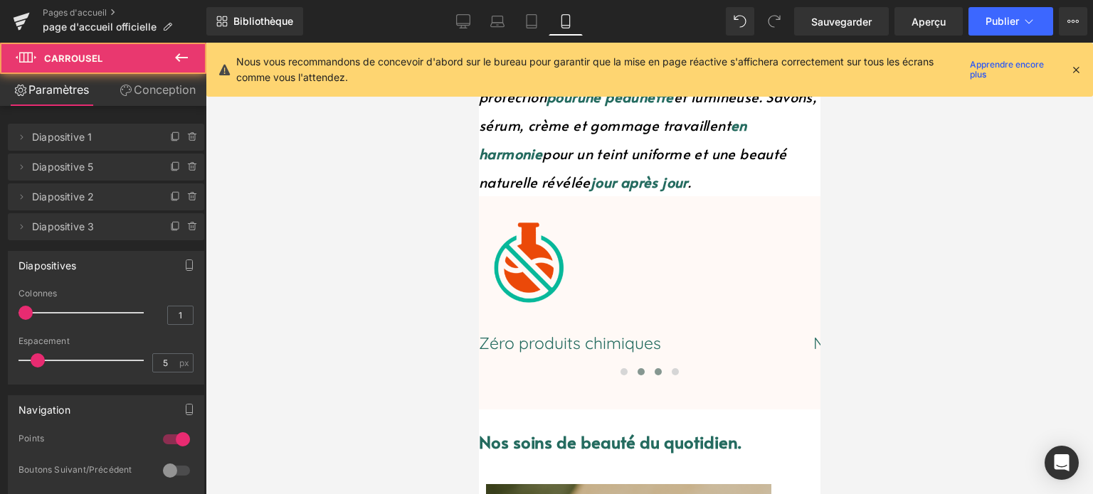
click at [654, 369] on span at bounding box center [657, 372] width 7 height 7
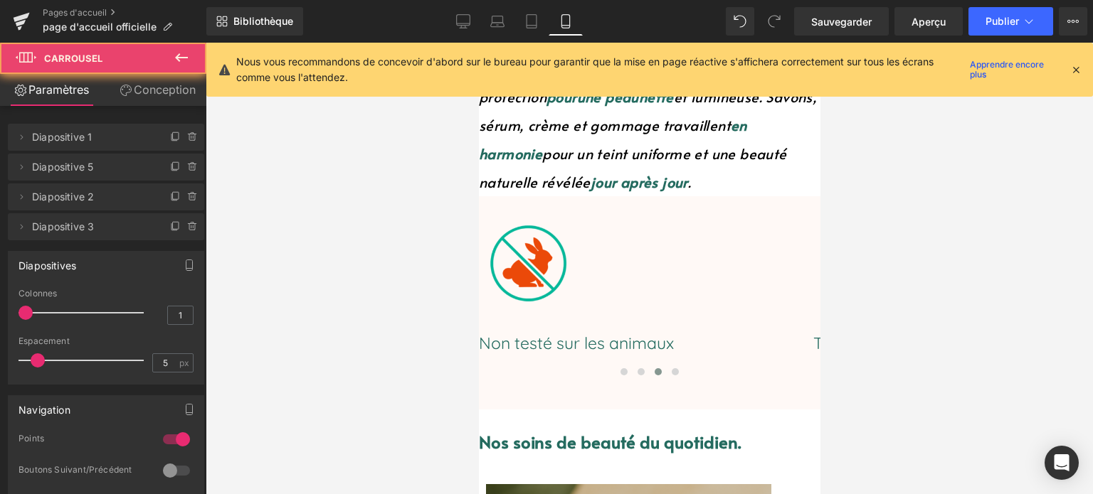
click at [677, 376] on div at bounding box center [649, 375] width 342 height 20
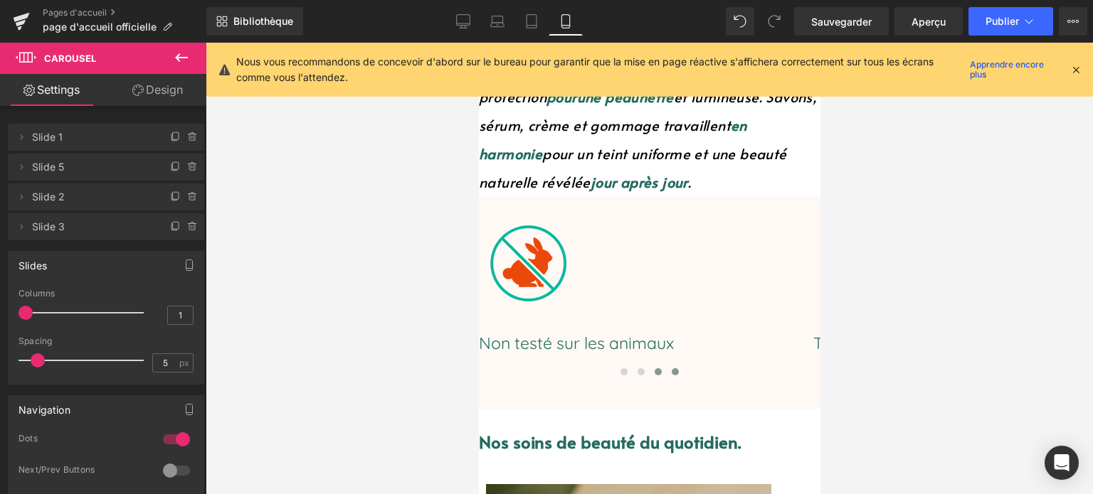
click at [667, 371] on button at bounding box center [674, 372] width 17 height 14
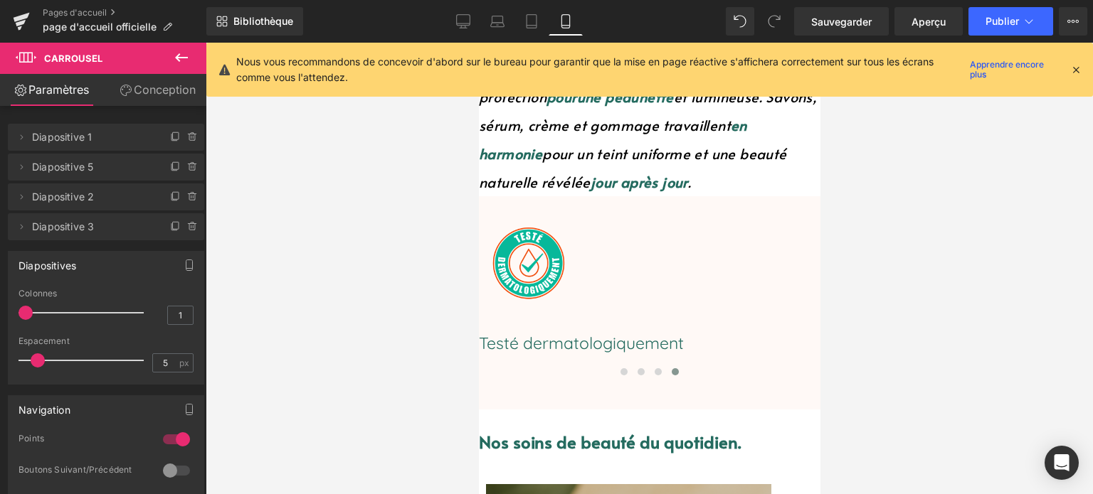
click at [1083, 68] on div "Nous vous recommandons de concevoir d'abord sur le bureau pour garantir que la …" at bounding box center [649, 70] width 886 height 54
click at [1066, 72] on div "Nous vous recommandons de concevoir d'abord sur le bureau pour garantir que la …" at bounding box center [653, 69] width 834 height 31
click at [1072, 71] on icon at bounding box center [1075, 69] width 13 height 13
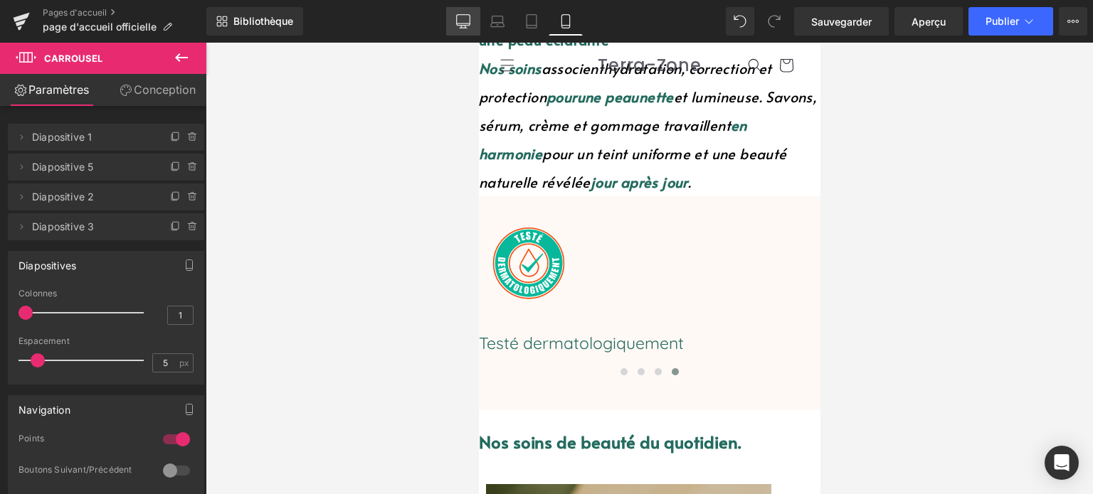
click at [470, 19] on icon at bounding box center [464, 20] width 14 height 11
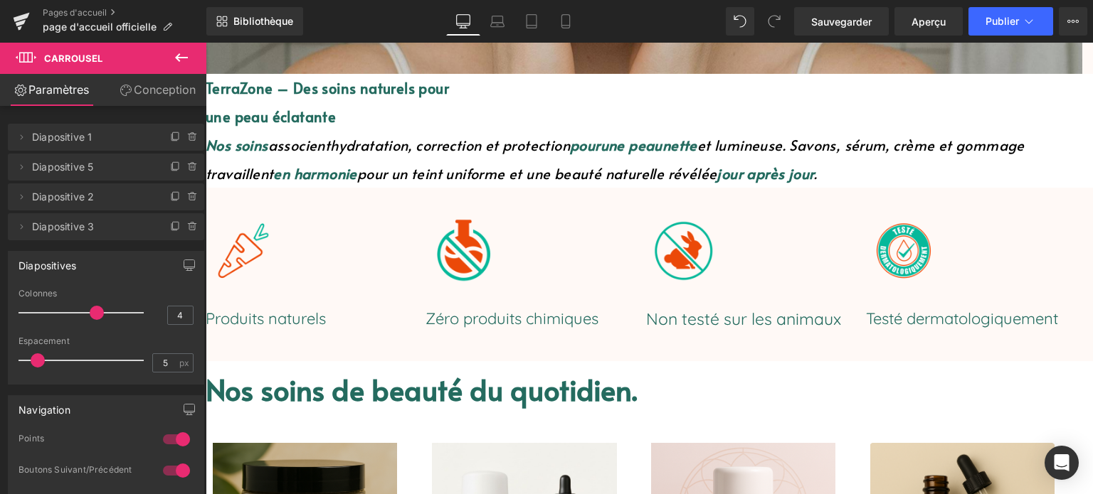
scroll to position [640, 0]
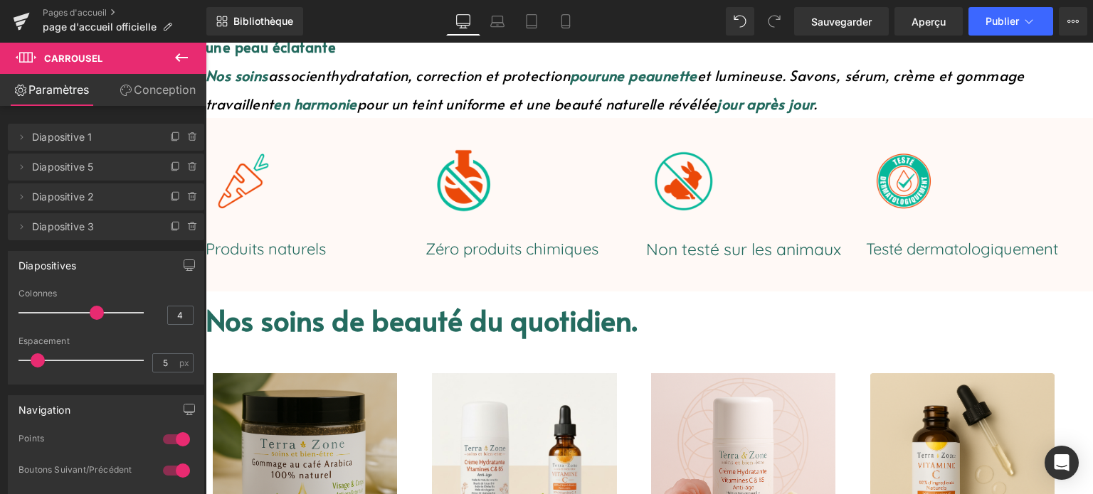
click at [378, 152] on div at bounding box center [314, 180] width 216 height 75
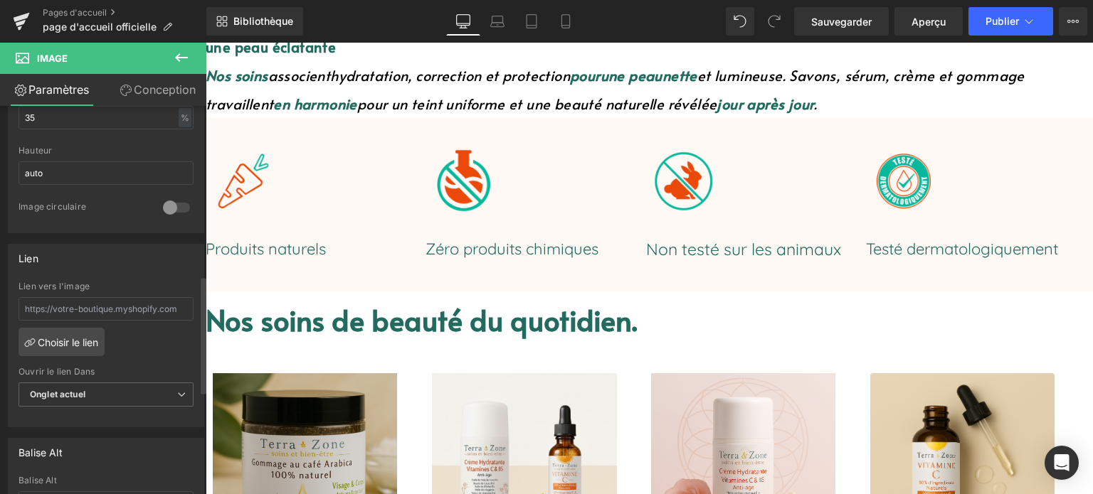
scroll to position [569, 0]
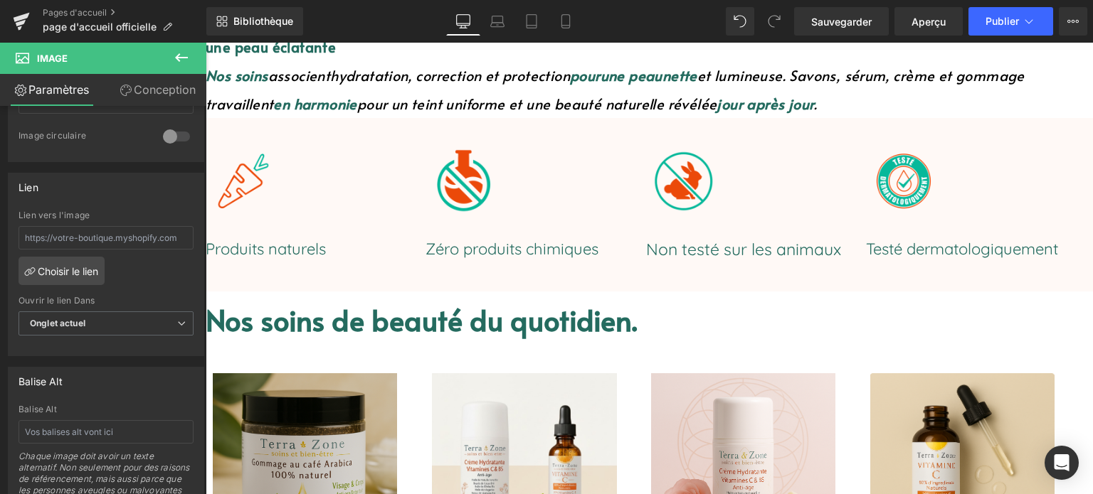
click at [150, 88] on font "Conception" at bounding box center [165, 90] width 62 height 14
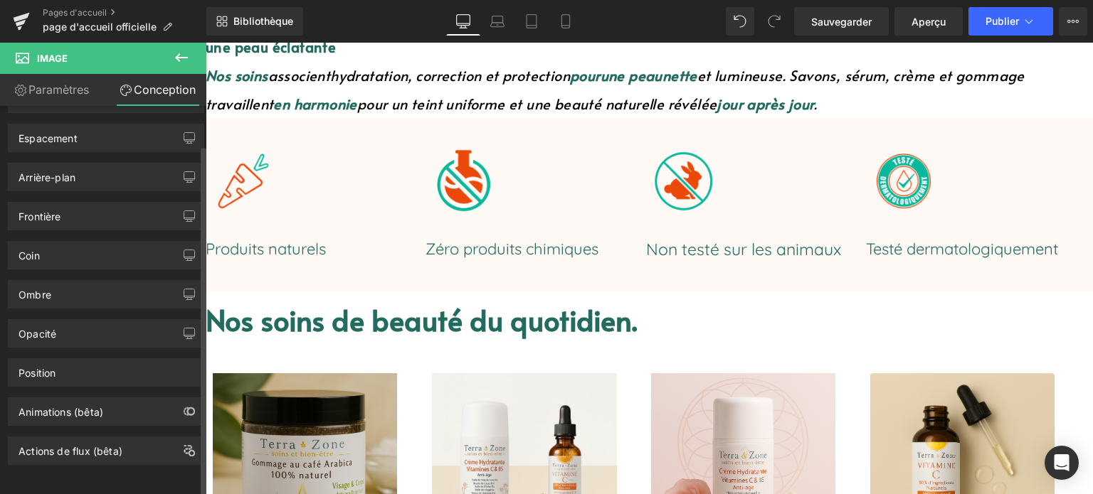
scroll to position [0, 0]
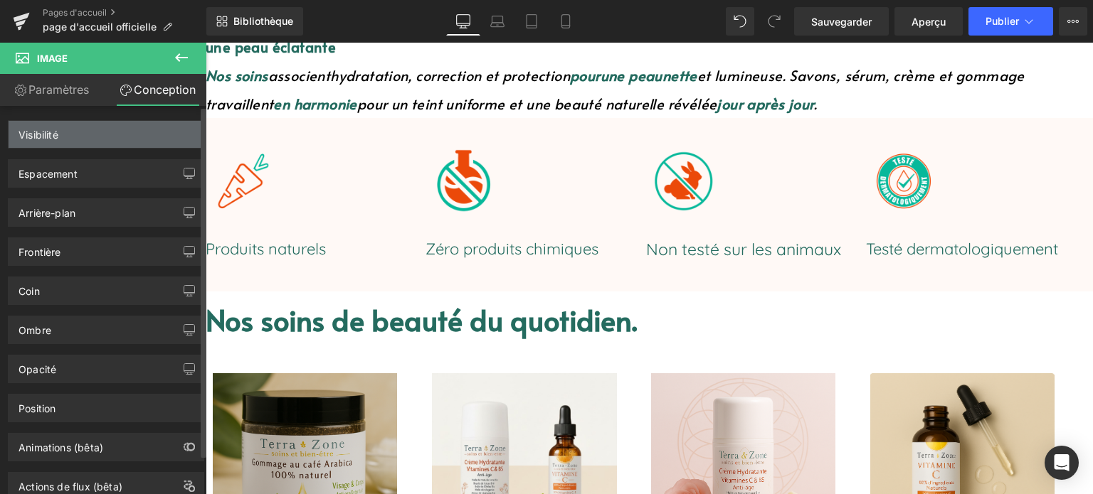
click at [101, 142] on div "Visibilité" at bounding box center [106, 134] width 195 height 27
click at [101, 137] on div "Visibilité" at bounding box center [106, 134] width 195 height 27
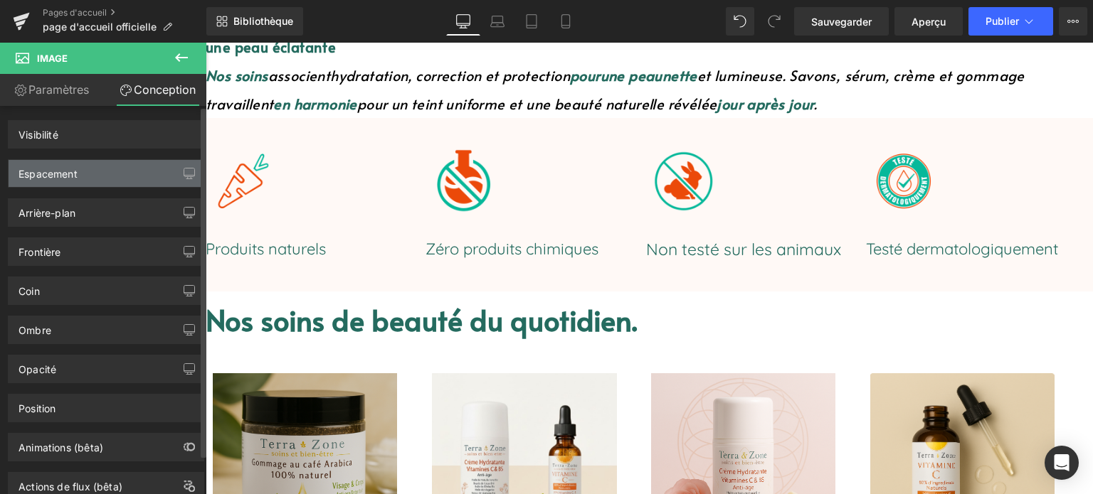
click at [124, 169] on div "Espacement" at bounding box center [106, 173] width 195 height 27
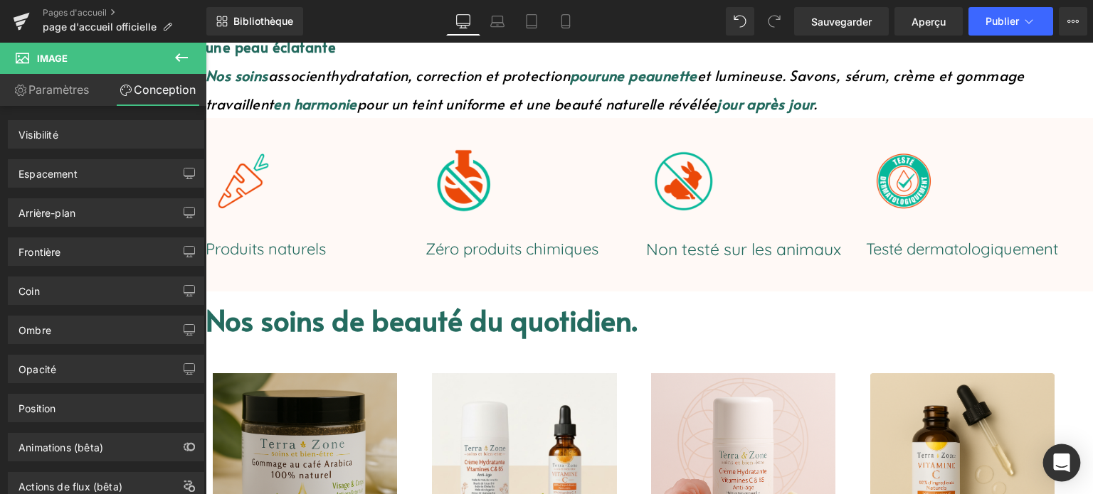
click at [1050, 457] on div "Ouvrir Intercom Messenger" at bounding box center [1062, 464] width 38 height 38
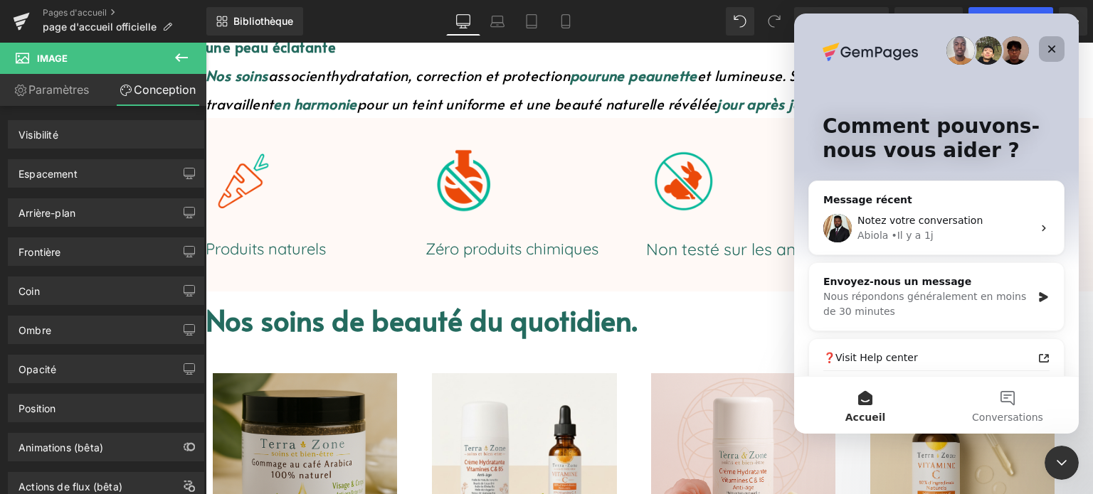
click at [1052, 48] on icon "Fermer" at bounding box center [1052, 50] width 8 height 8
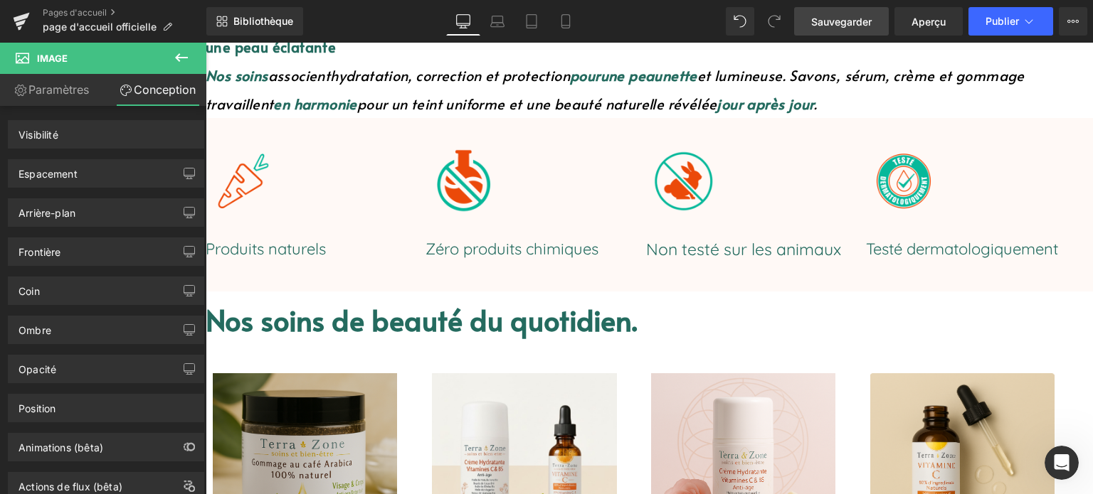
click at [829, 19] on font "Sauvegarder" at bounding box center [841, 22] width 60 height 12
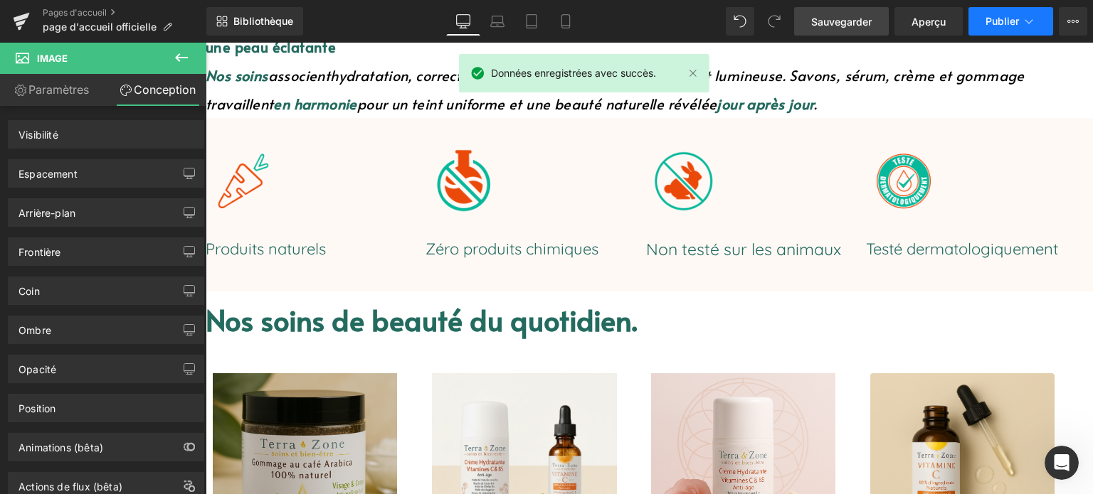
click at [996, 22] on font "Publier" at bounding box center [1001, 21] width 33 height 12
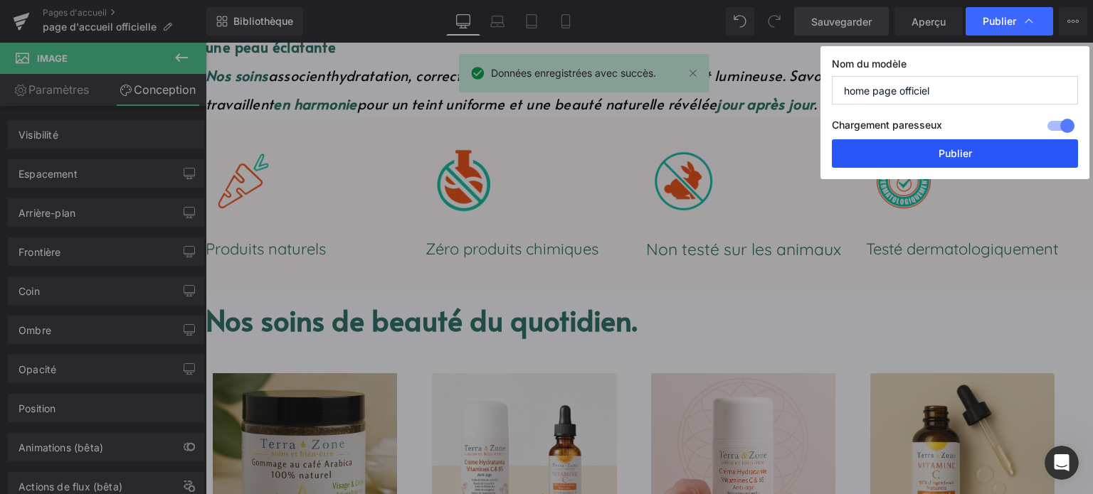
click at [965, 152] on font "Publier" at bounding box center [954, 153] width 33 height 12
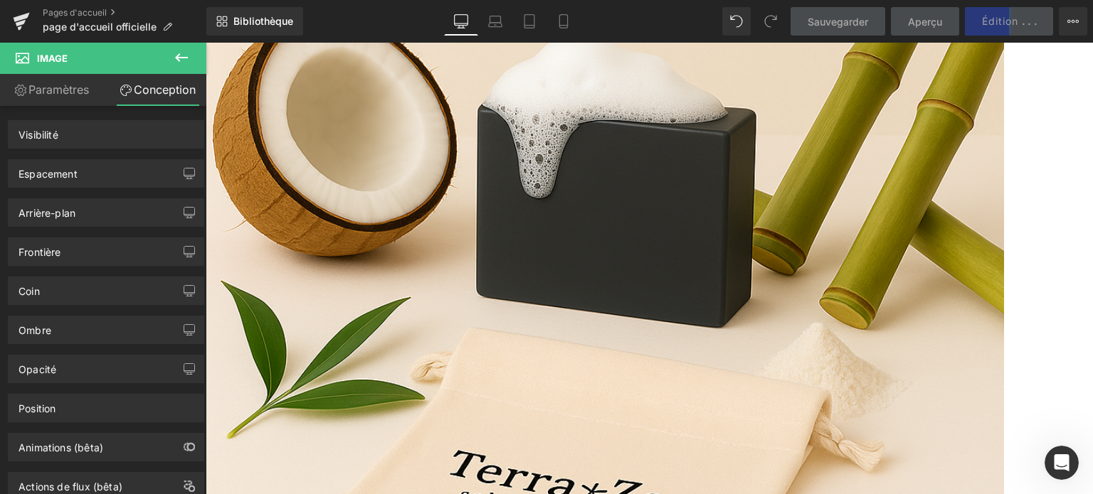
scroll to position [1565, 0]
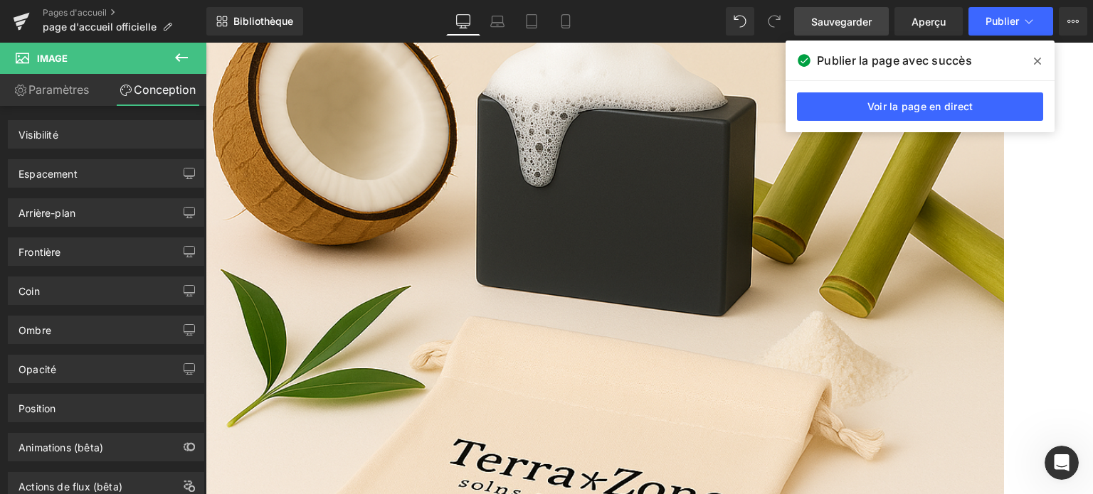
click at [1039, 63] on icon at bounding box center [1037, 61] width 7 height 7
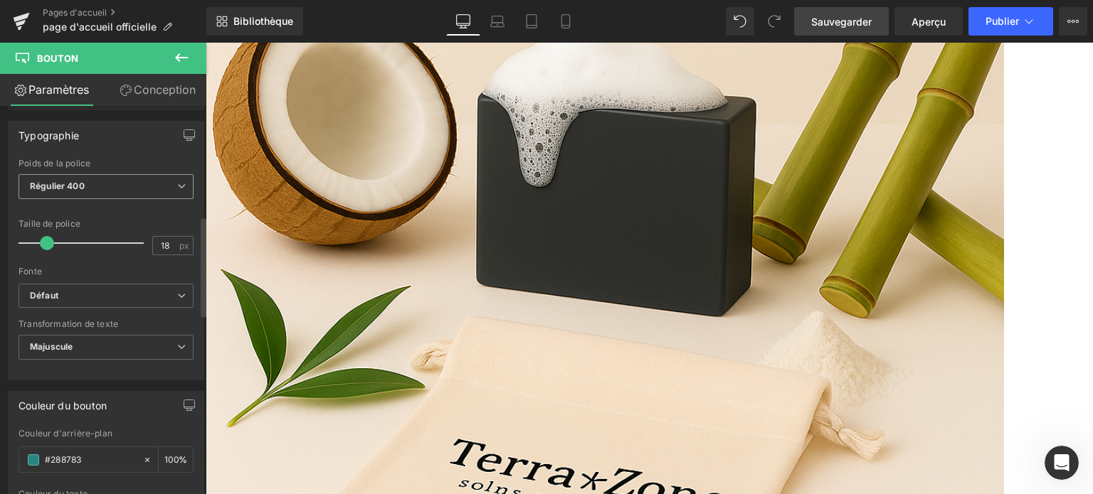
scroll to position [427, 0]
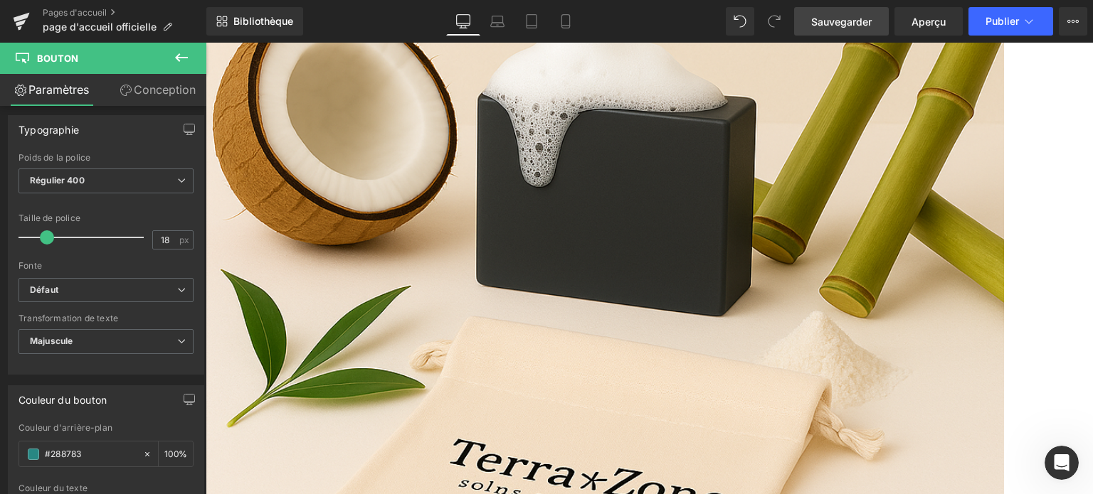
click at [167, 100] on link "Conception" at bounding box center [157, 90] width 103 height 32
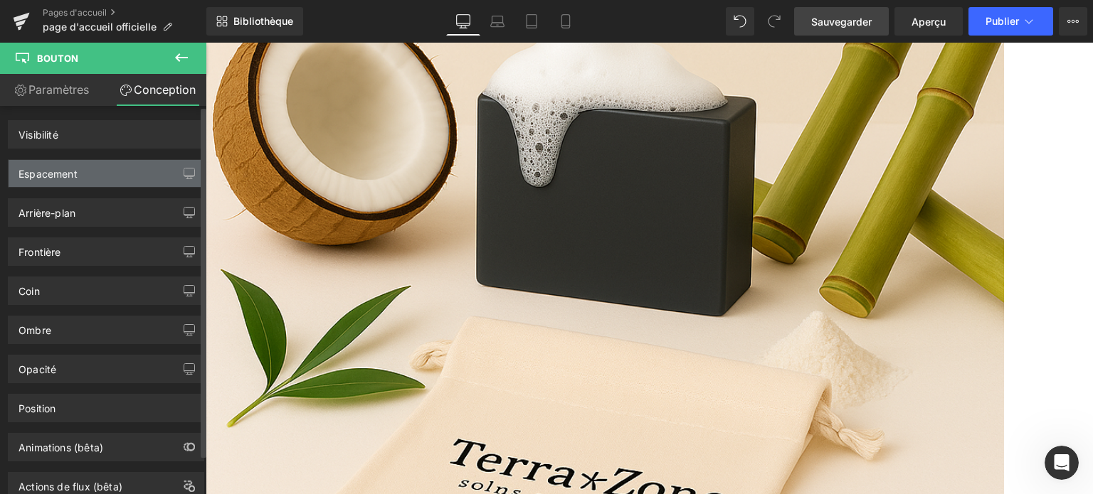
click at [110, 177] on div "Espacement" at bounding box center [106, 173] width 195 height 27
